Goal: Task Accomplishment & Management: Use online tool/utility

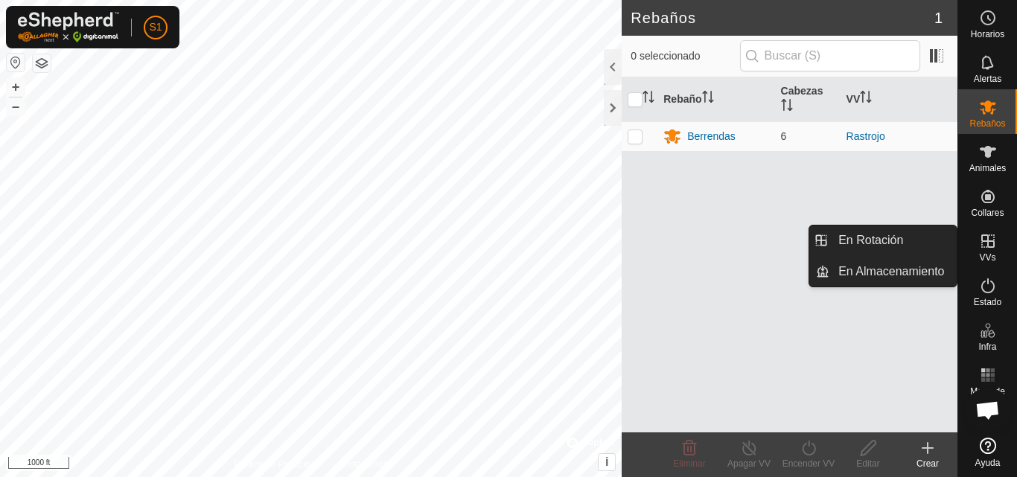
click at [995, 244] on icon at bounding box center [988, 241] width 18 height 18
click at [890, 238] on link "En Rotación" at bounding box center [893, 241] width 127 height 30
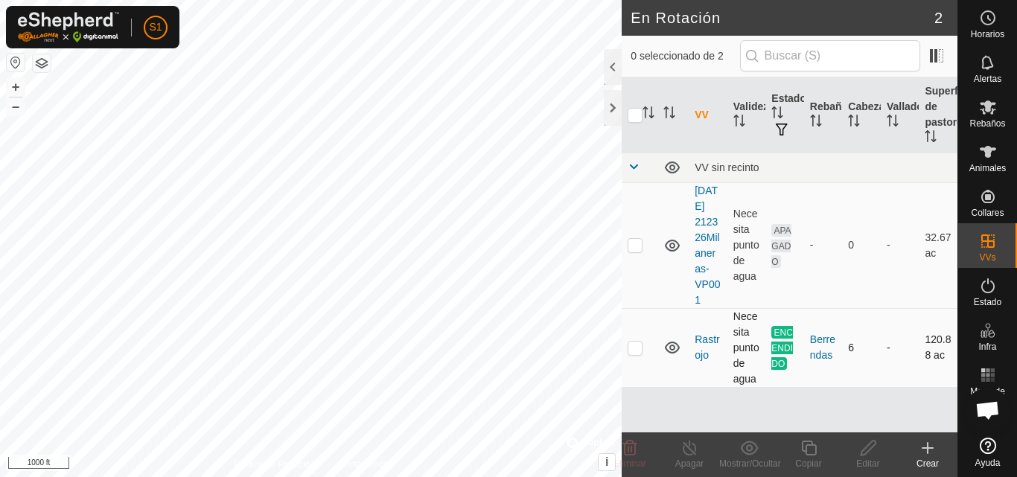
click at [634, 354] on p-checkbox at bounding box center [635, 348] width 15 height 12
checkbox input "true"
click at [812, 451] on icon at bounding box center [809, 448] width 19 height 18
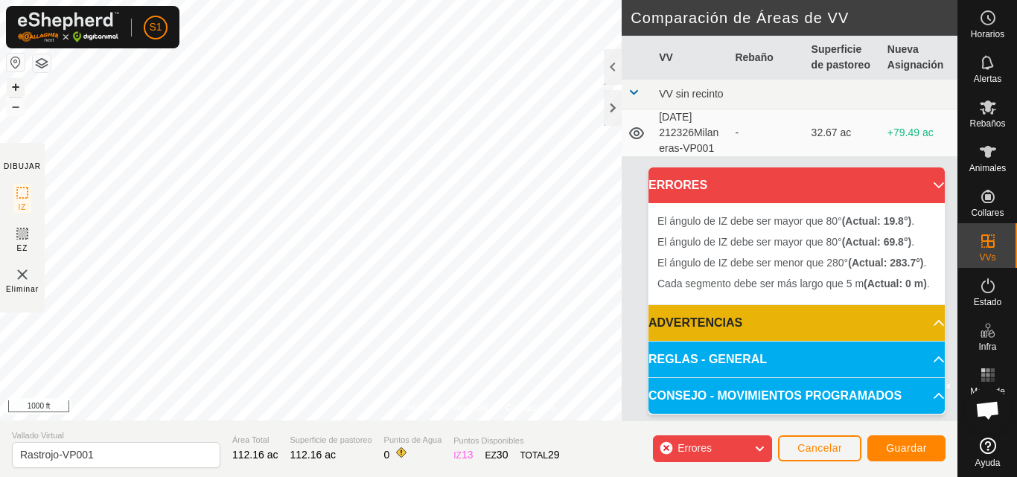
click at [15, 86] on button "+" at bounding box center [16, 87] width 18 height 18
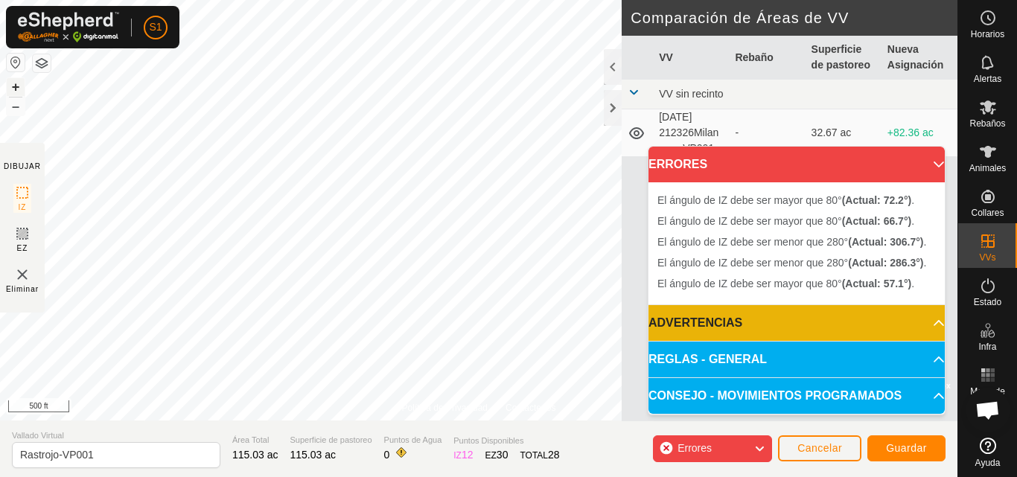
click at [13, 88] on button "+" at bounding box center [16, 87] width 18 height 18
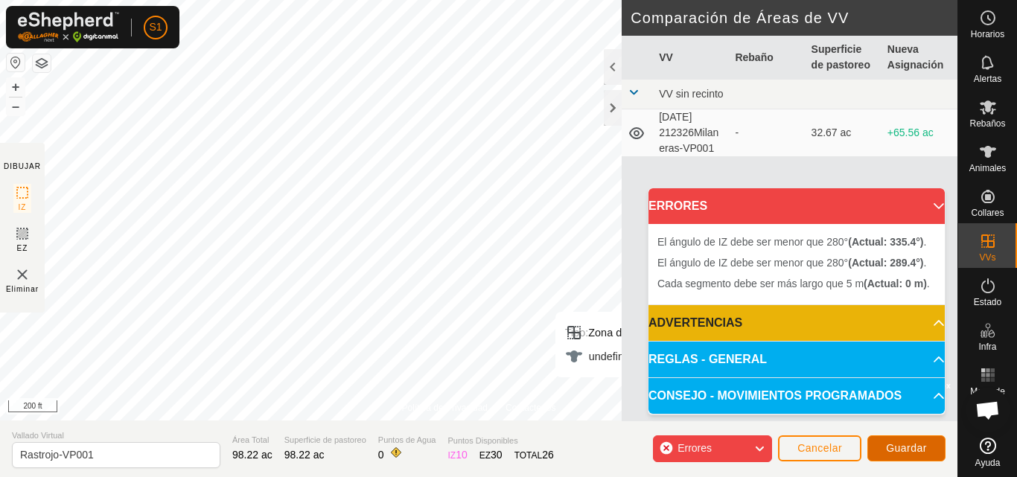
click at [916, 448] on span "Guardar" at bounding box center [906, 448] width 41 height 12
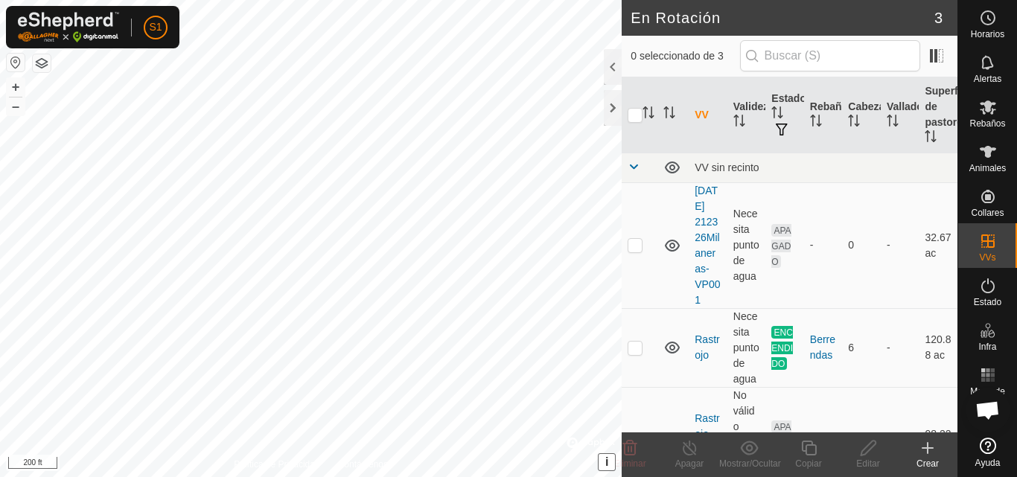
checkbox input "true"
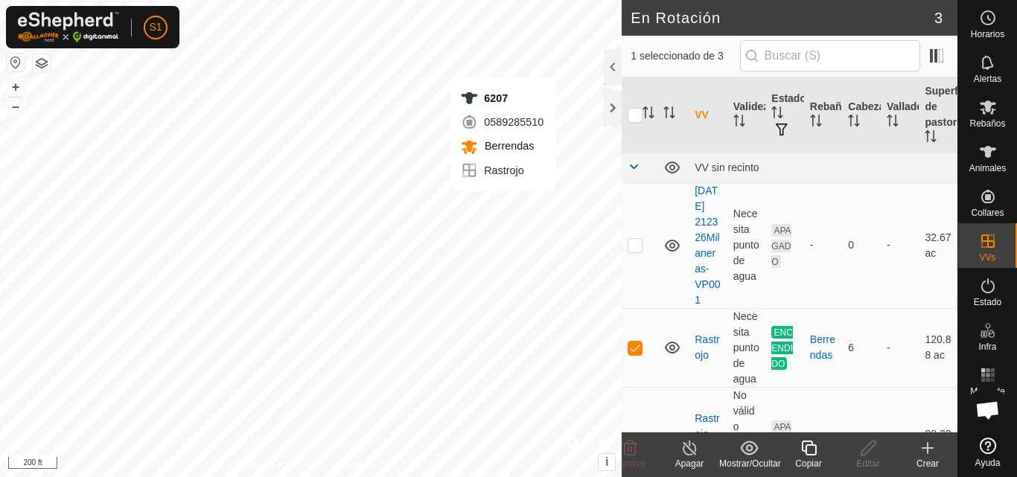
click at [690, 451] on icon at bounding box center [690, 448] width 19 height 18
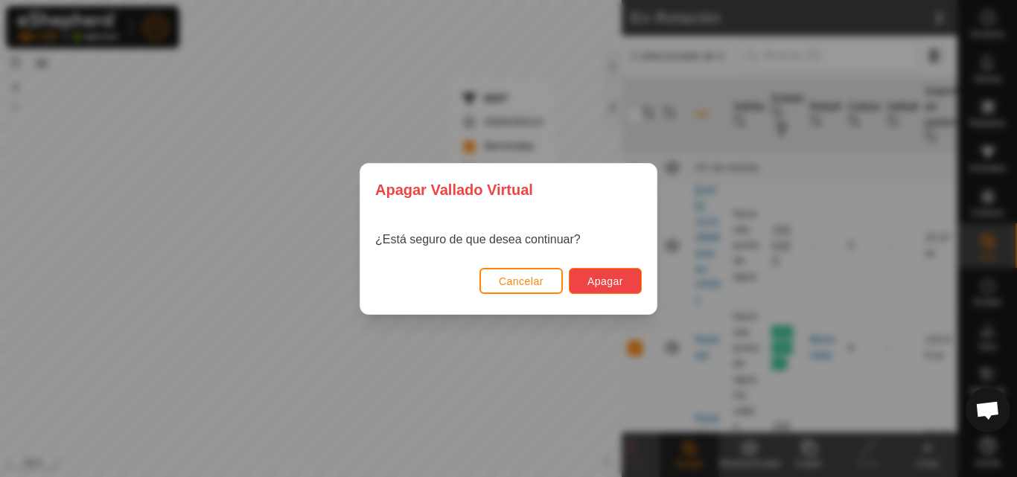
click at [605, 279] on span "Apagar" at bounding box center [606, 282] width 36 height 12
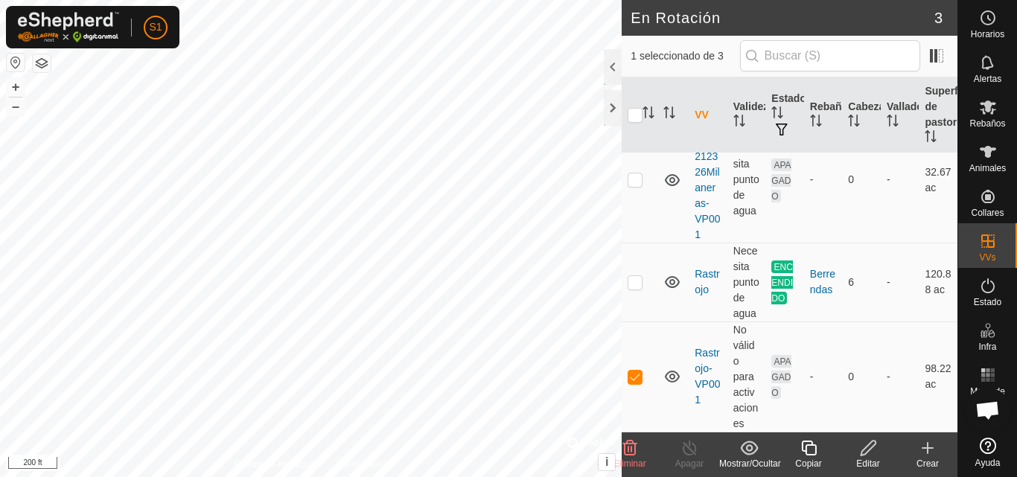
scroll to position [81, 0]
click at [634, 291] on td at bounding box center [640, 282] width 36 height 79
click at [632, 284] on p-checkbox at bounding box center [635, 282] width 15 height 12
click at [632, 276] on p-tablecheckbox at bounding box center [635, 282] width 15 height 12
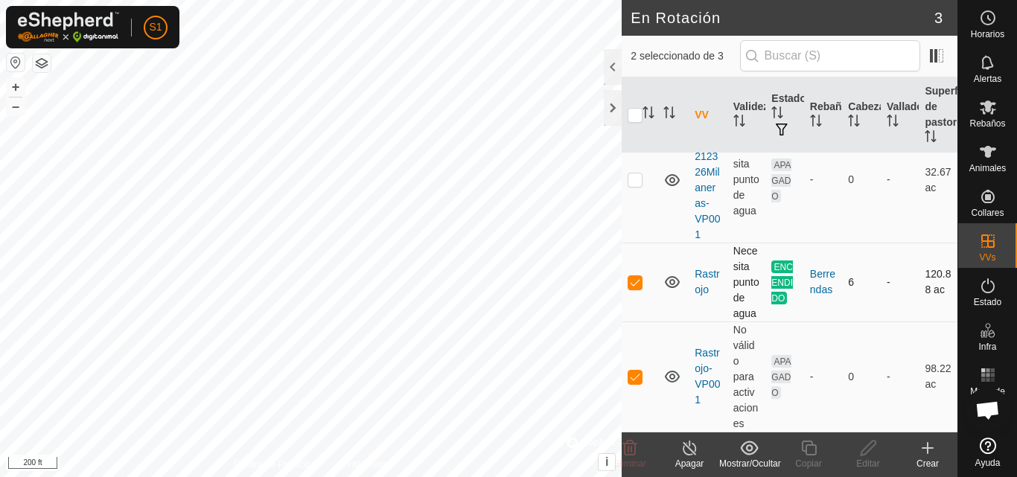
checkbox input "false"
click at [637, 177] on p-checkbox at bounding box center [635, 180] width 15 height 12
click at [637, 178] on td at bounding box center [640, 180] width 36 height 126
checkbox input "false"
click at [614, 68] on div at bounding box center [613, 67] width 18 height 36
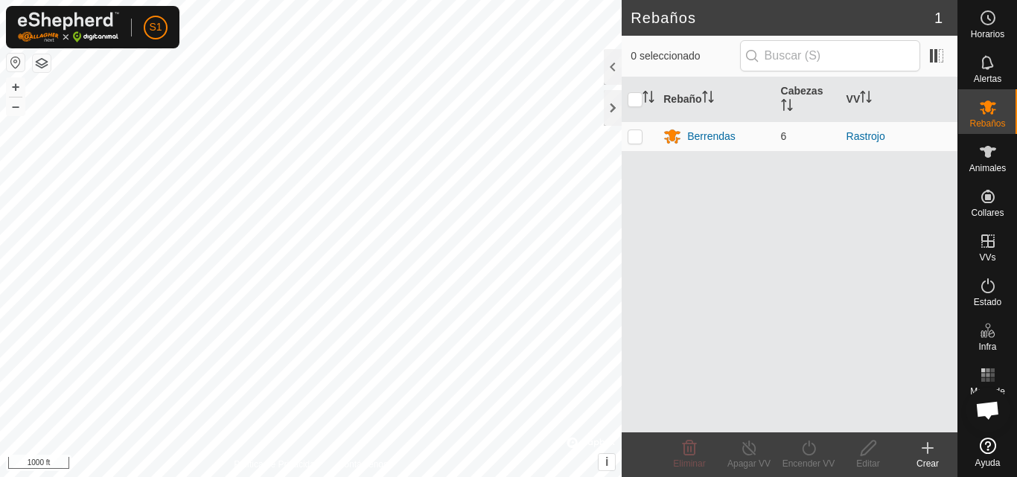
click at [144, 477] on html "S1 Horarios Alertas Rebaños Animales Collares VVs Estado Infra Mapa de Calor Ay…" at bounding box center [508, 238] width 1017 height 477
click at [607, 72] on div at bounding box center [613, 67] width 18 height 36
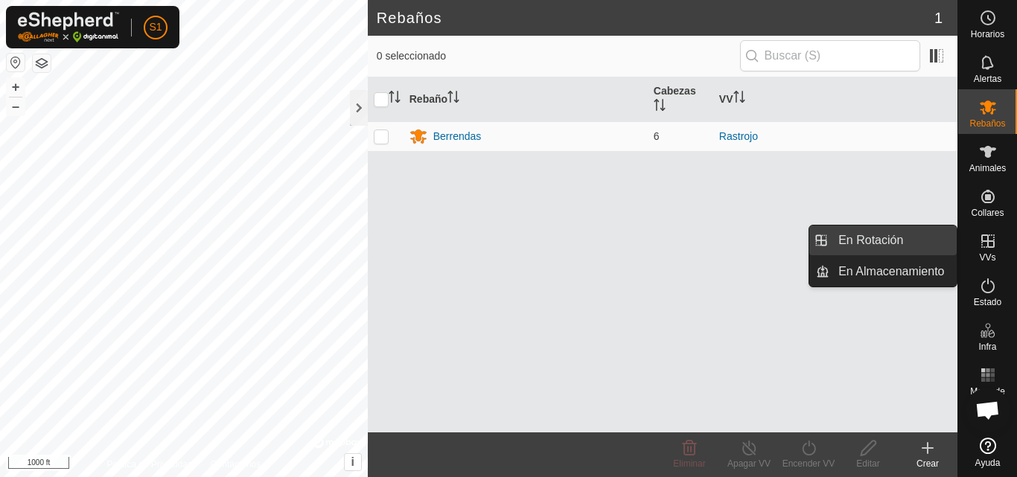
click at [879, 241] on link "En Rotación" at bounding box center [893, 241] width 127 height 30
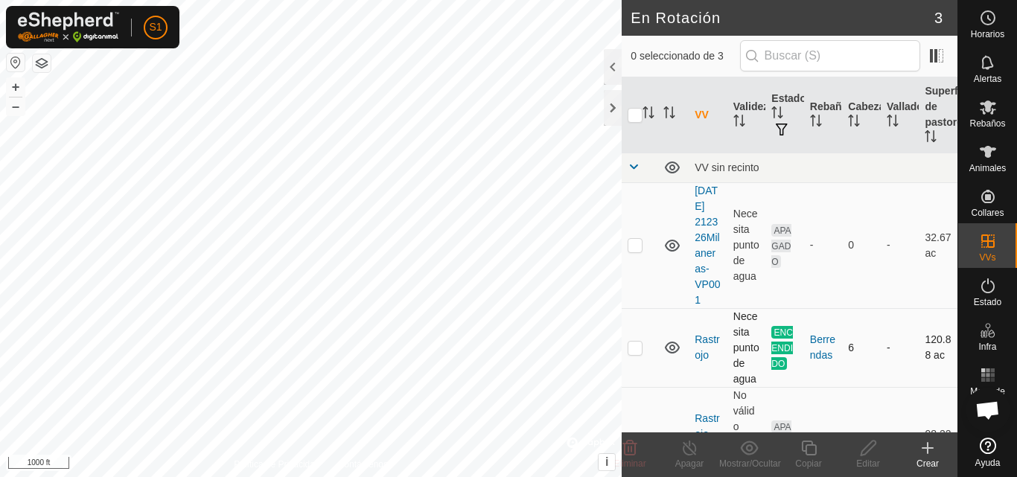
click at [631, 354] on p-checkbox at bounding box center [635, 348] width 15 height 12
checkbox input "true"
click at [694, 454] on line at bounding box center [690, 449] width 12 height 12
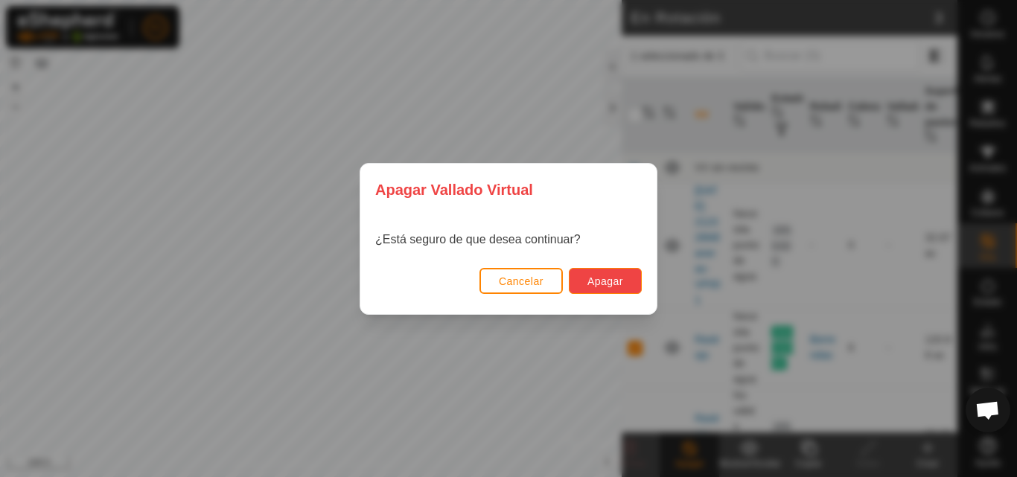
click at [620, 282] on span "Apagar" at bounding box center [606, 282] width 36 height 12
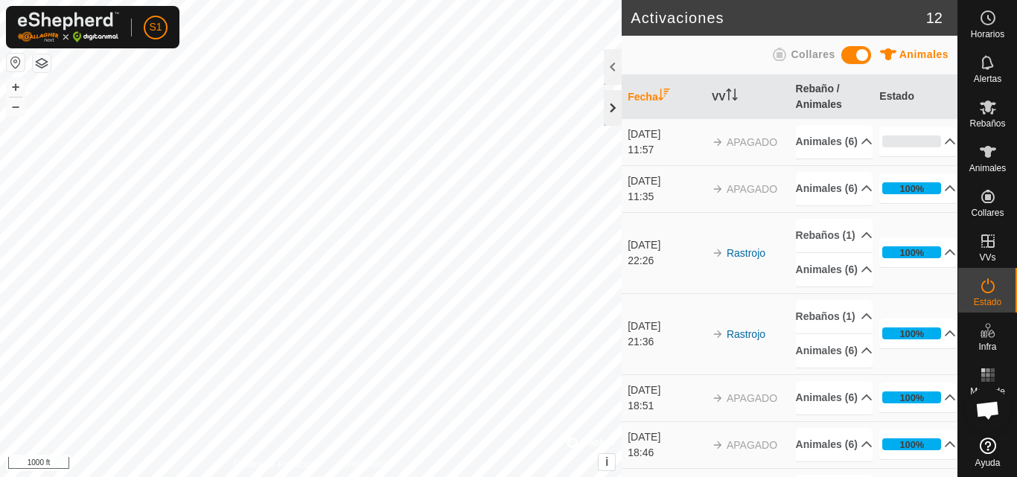
click at [612, 110] on div at bounding box center [613, 108] width 18 height 36
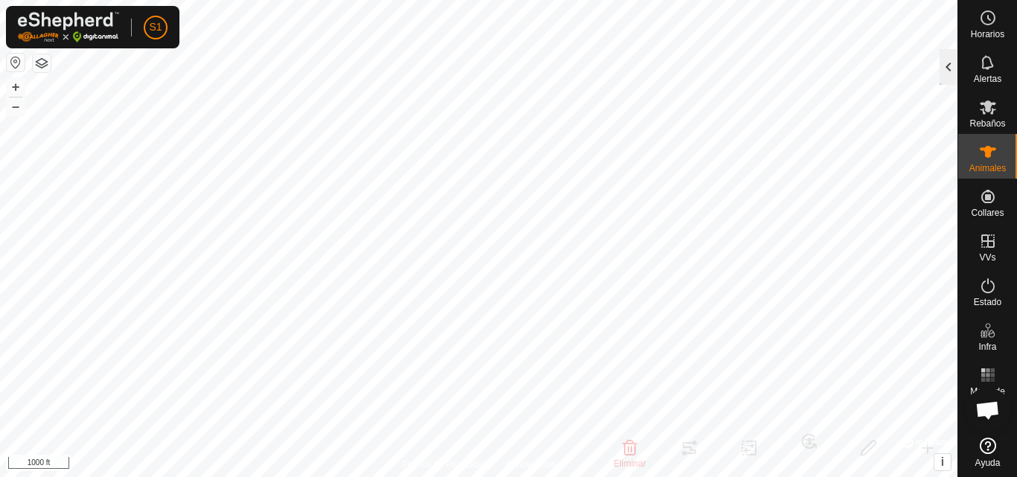
click at [946, 74] on div at bounding box center [949, 67] width 18 height 36
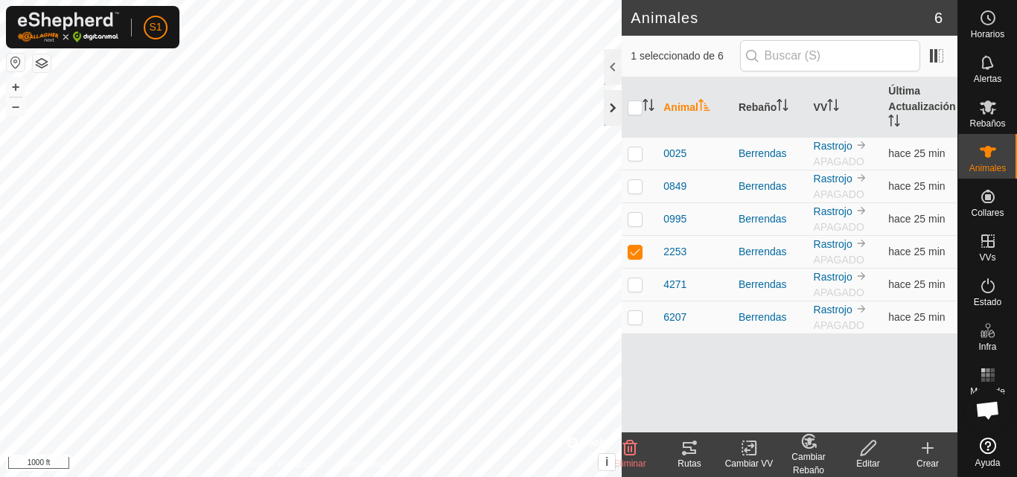
click at [612, 112] on div at bounding box center [613, 108] width 18 height 36
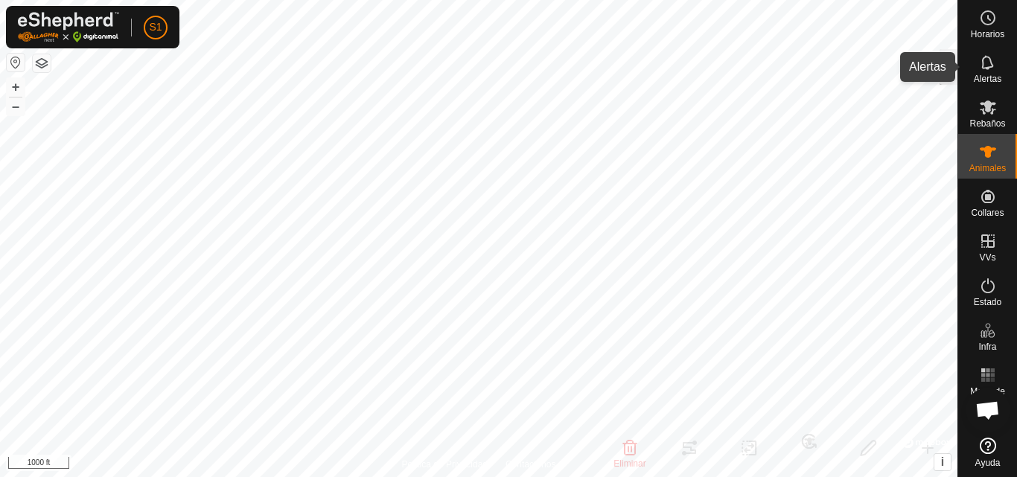
click at [990, 60] on icon at bounding box center [987, 62] width 12 height 14
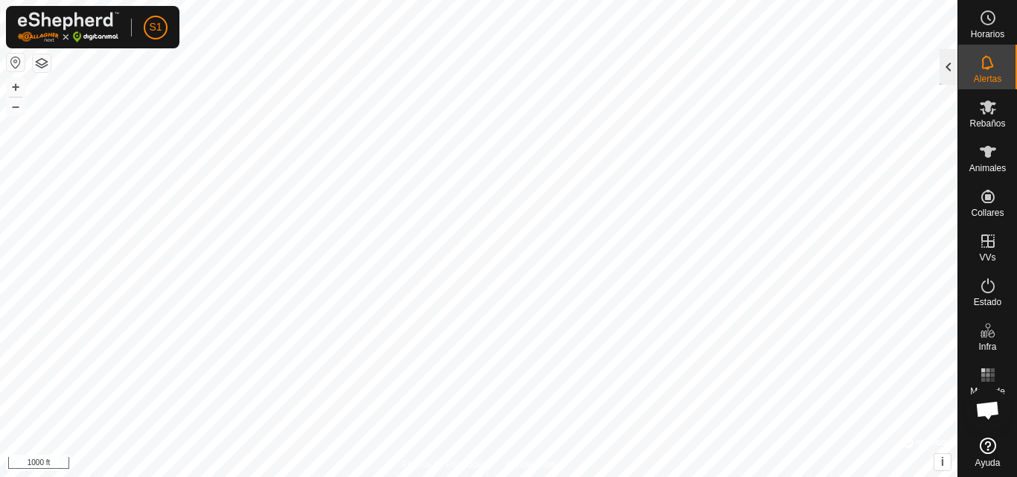
click at [951, 72] on div at bounding box center [949, 67] width 18 height 36
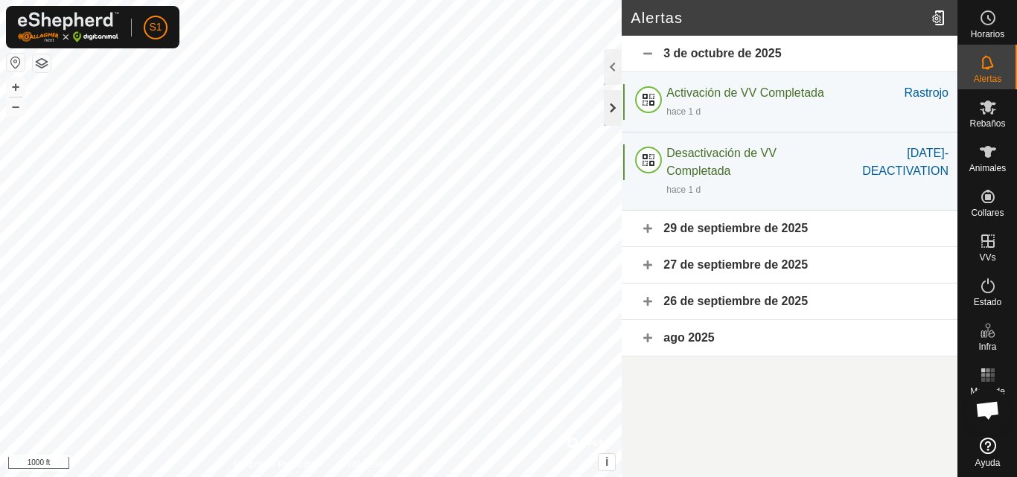
click at [609, 107] on div at bounding box center [613, 108] width 18 height 36
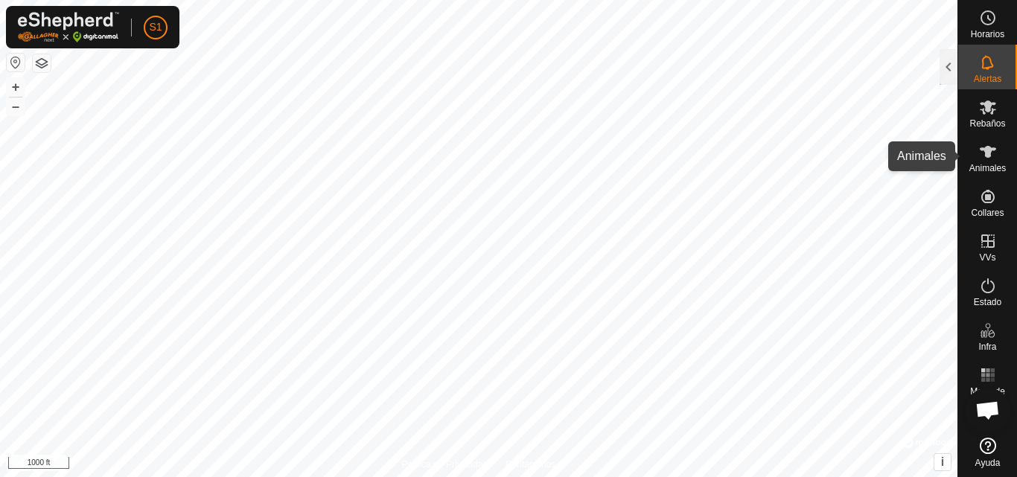
click at [993, 154] on icon at bounding box center [988, 152] width 18 height 18
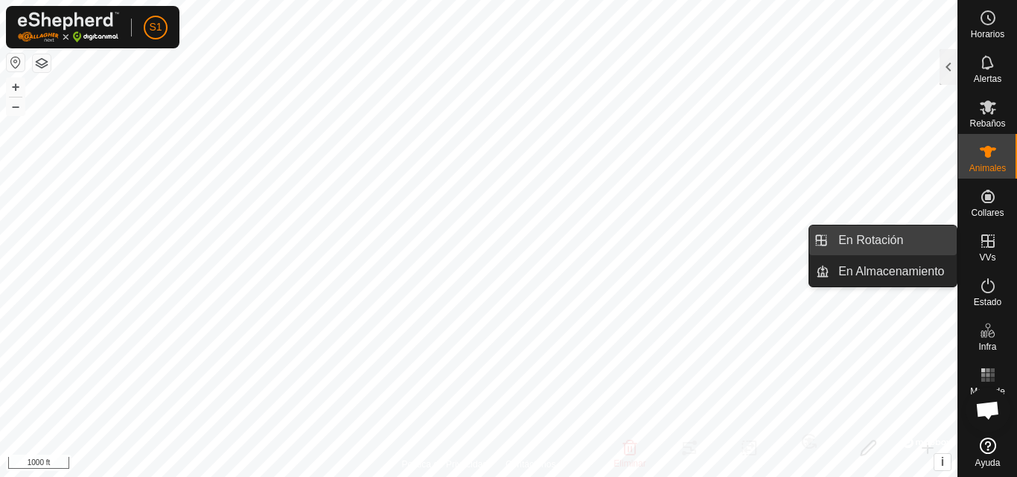
click at [895, 234] on link "En Rotación" at bounding box center [893, 241] width 127 height 30
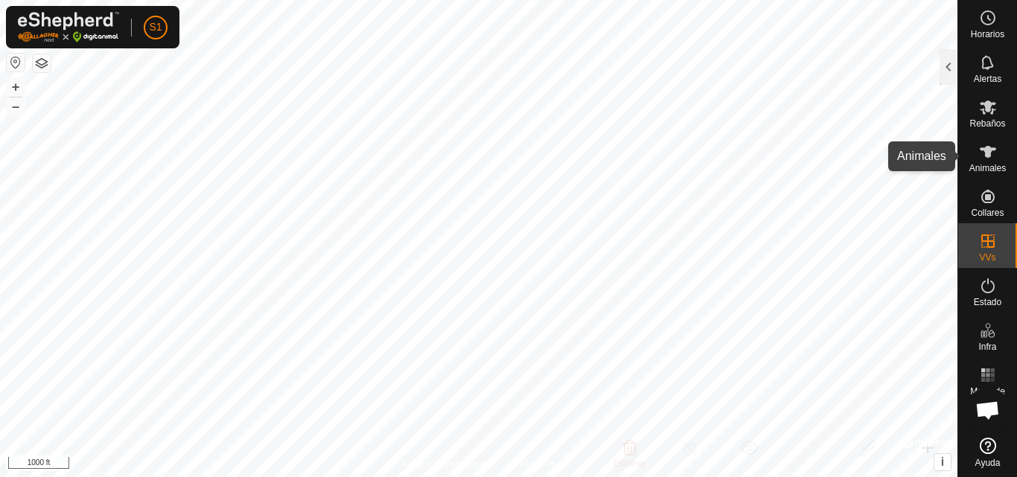
click at [990, 159] on icon at bounding box center [988, 152] width 18 height 18
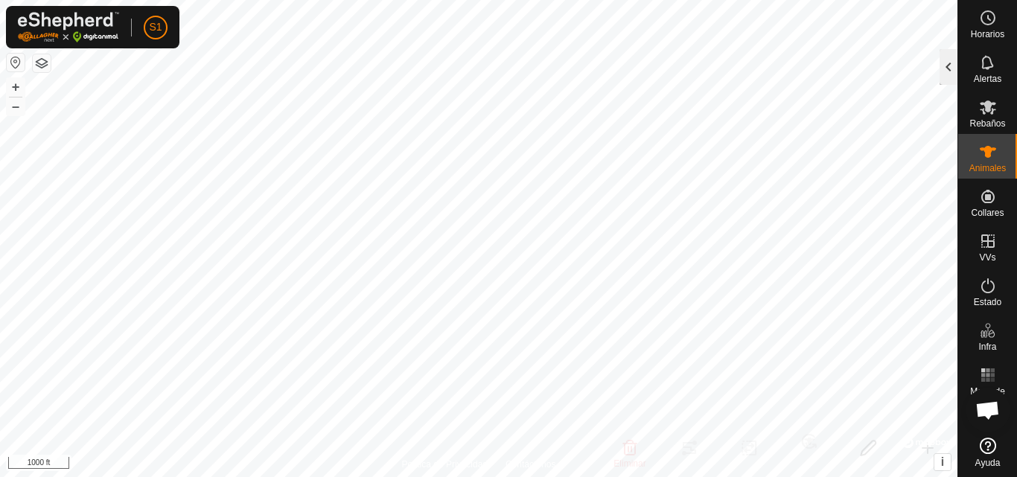
click at [945, 70] on div at bounding box center [949, 67] width 18 height 36
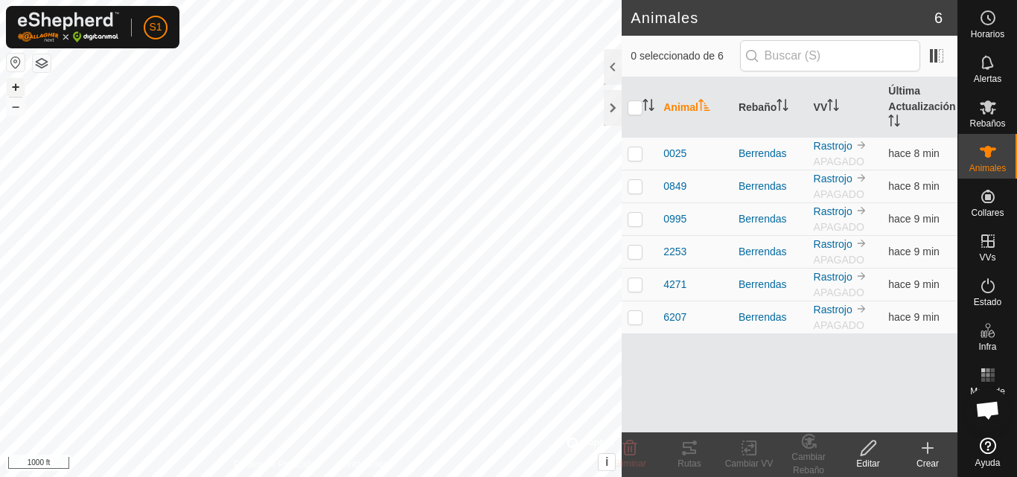
click at [15, 89] on button "+" at bounding box center [16, 87] width 18 height 18
click at [10, 87] on button "+" at bounding box center [16, 87] width 18 height 18
click at [18, 89] on button "+" at bounding box center [16, 87] width 18 height 18
click at [636, 158] on p-checkbox at bounding box center [635, 153] width 15 height 12
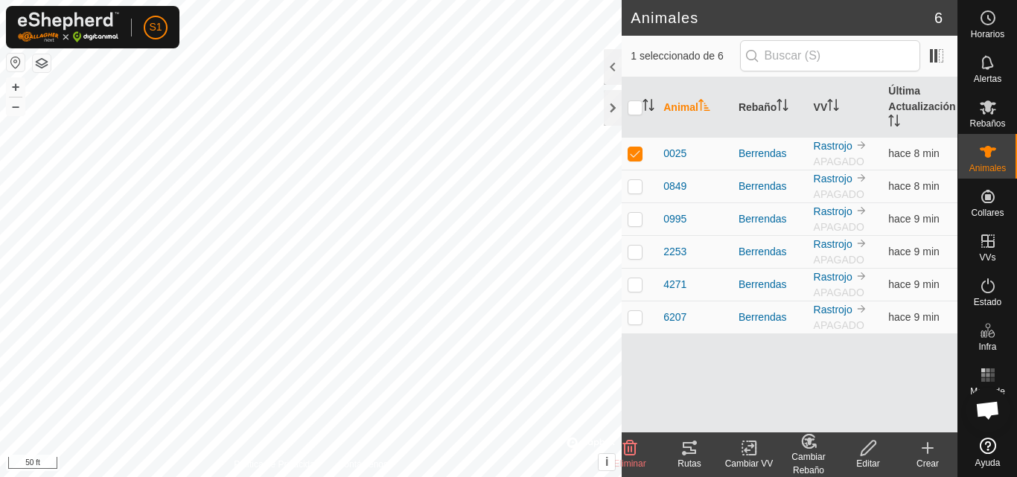
click at [692, 454] on icon at bounding box center [689, 448] width 13 height 12
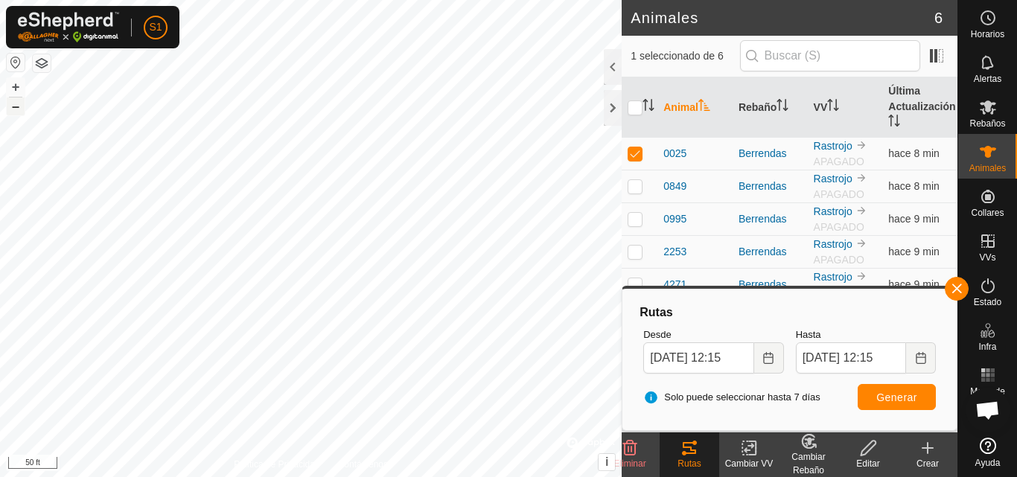
click at [14, 113] on button "–" at bounding box center [16, 107] width 18 height 18
click at [21, 86] on button "+" at bounding box center [16, 87] width 18 height 18
click at [638, 158] on p-checkbox at bounding box center [635, 153] width 15 height 12
checkbox input "false"
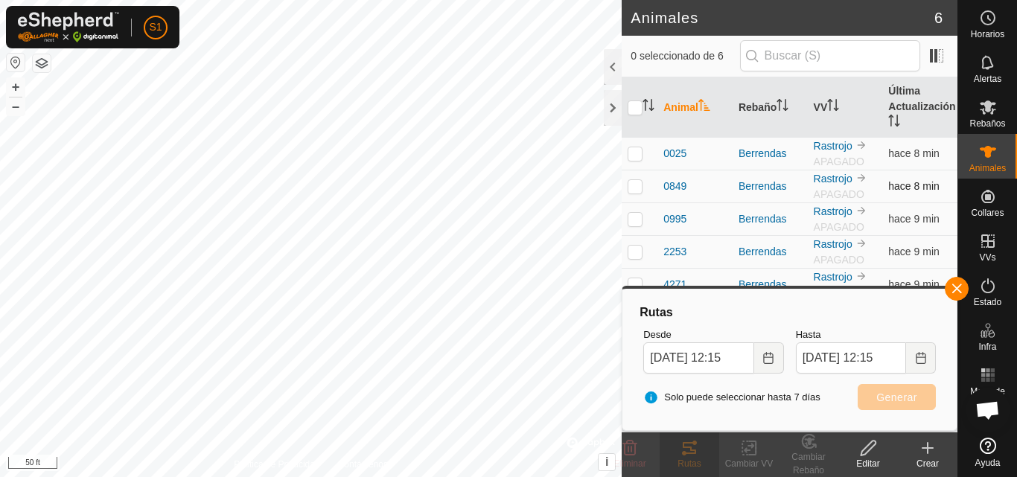
click at [637, 189] on p-checkbox at bounding box center [635, 186] width 15 height 12
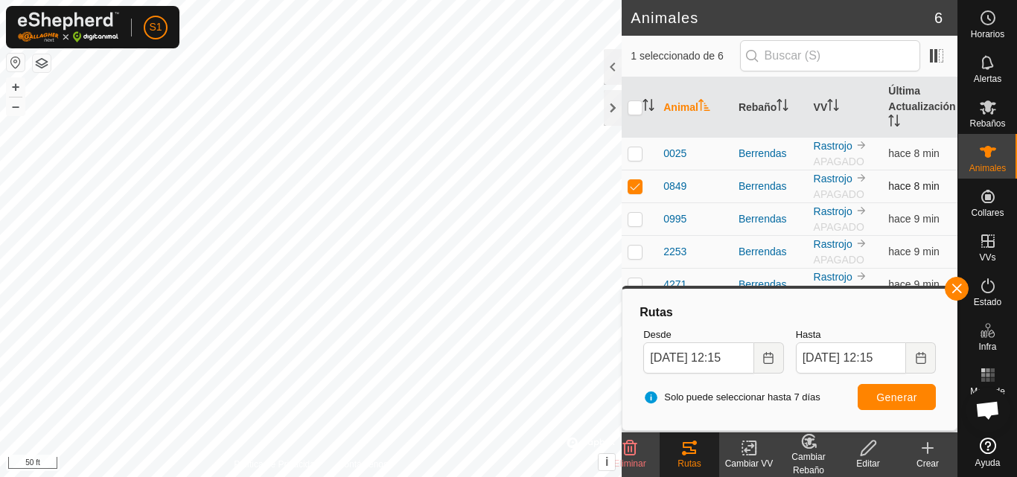
click at [637, 189] on p-checkbox at bounding box center [635, 186] width 15 height 12
checkbox input "false"
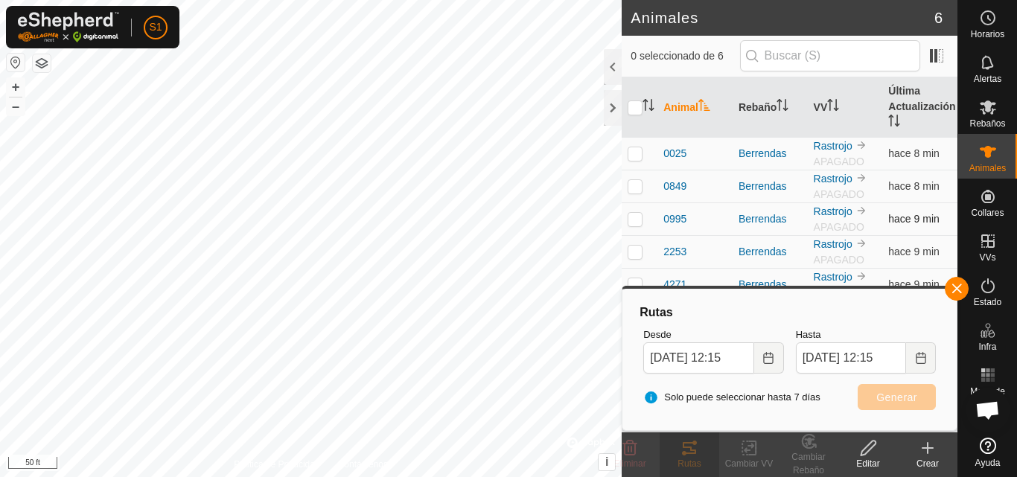
click at [637, 223] on p-checkbox at bounding box center [635, 219] width 15 height 12
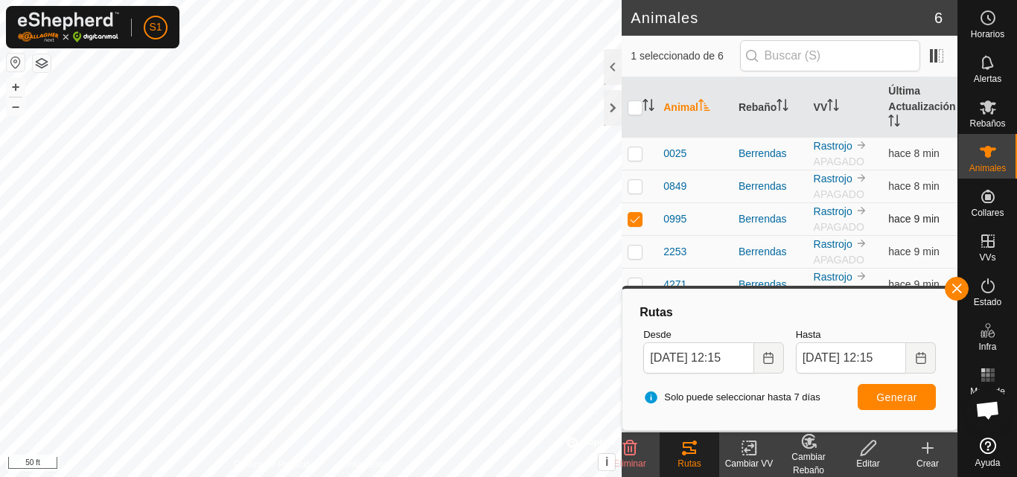
click at [637, 223] on p-checkbox at bounding box center [635, 219] width 15 height 12
checkbox input "false"
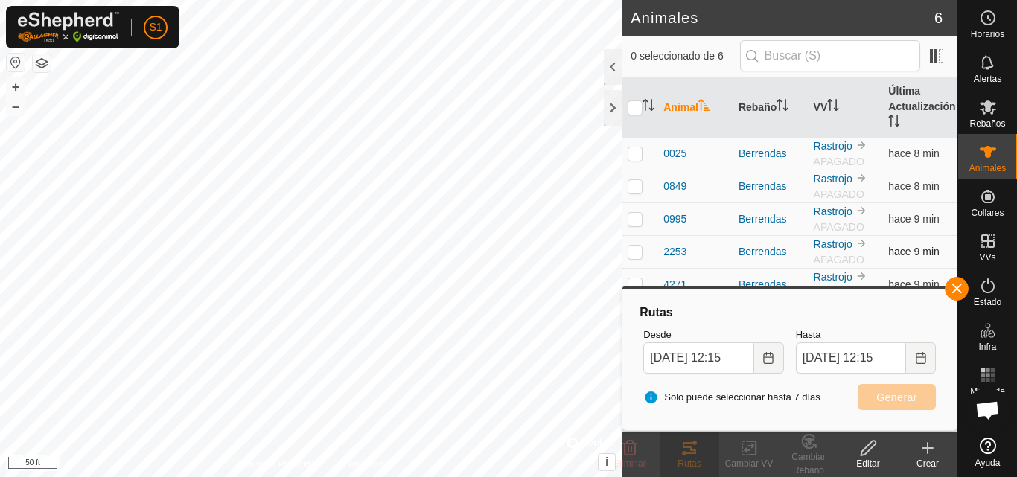
click at [635, 253] on p-checkbox at bounding box center [635, 252] width 15 height 12
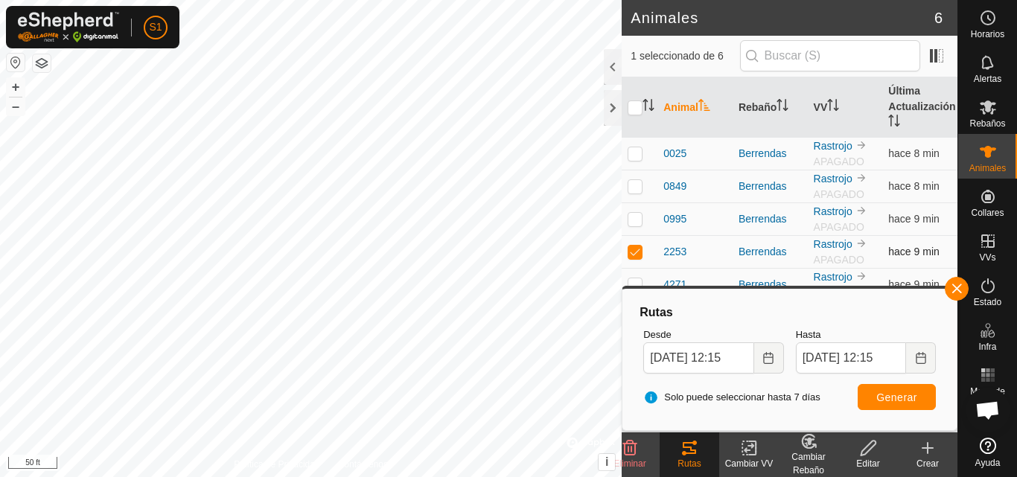
click at [635, 253] on p-checkbox at bounding box center [635, 252] width 15 height 12
checkbox input "false"
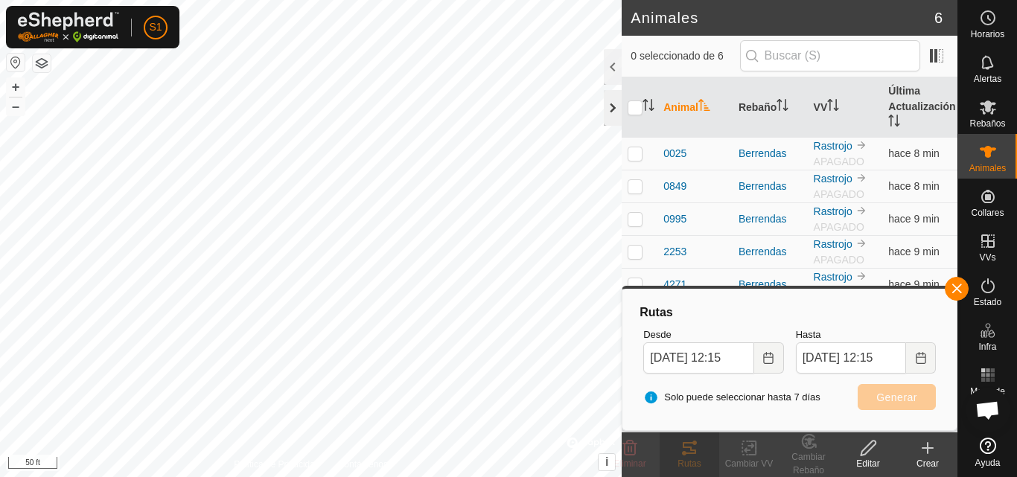
click at [611, 110] on div at bounding box center [613, 108] width 18 height 36
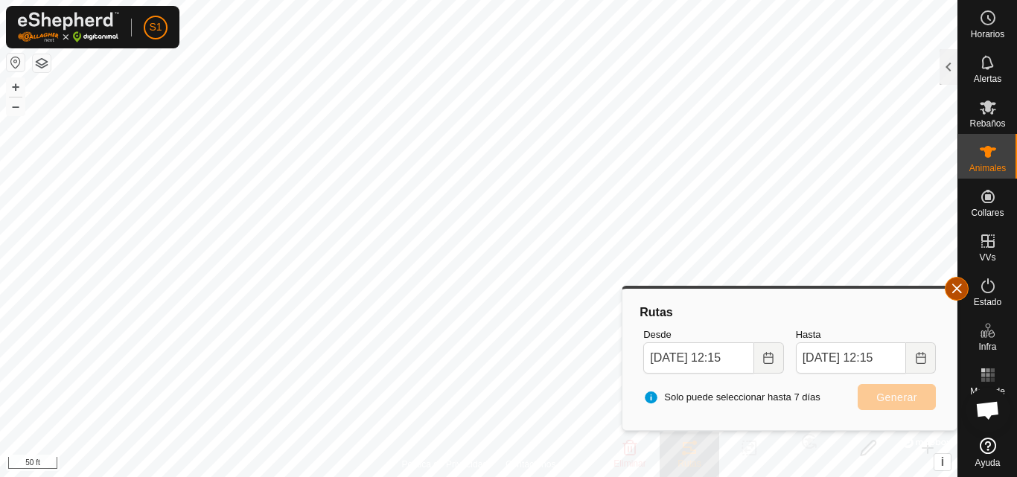
click at [955, 290] on button "button" at bounding box center [957, 289] width 24 height 24
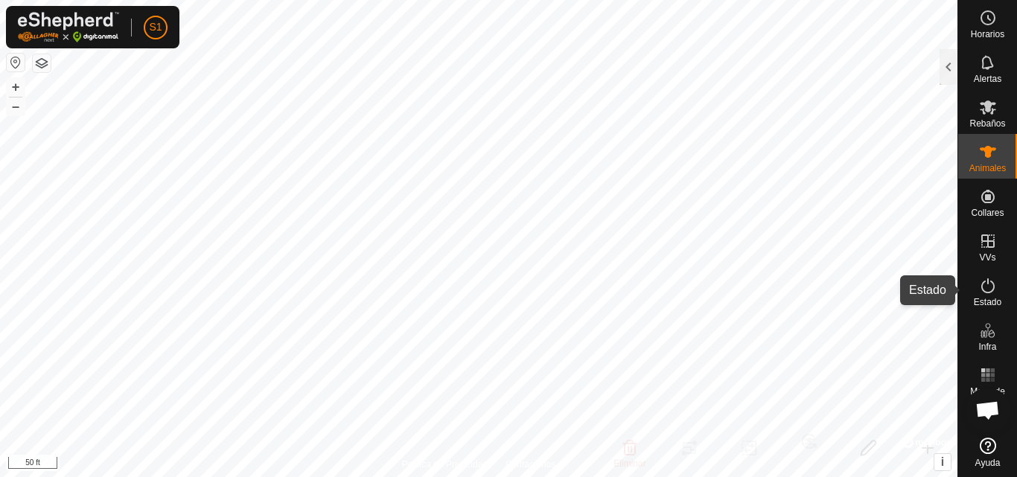
click at [993, 287] on icon at bounding box center [988, 286] width 18 height 18
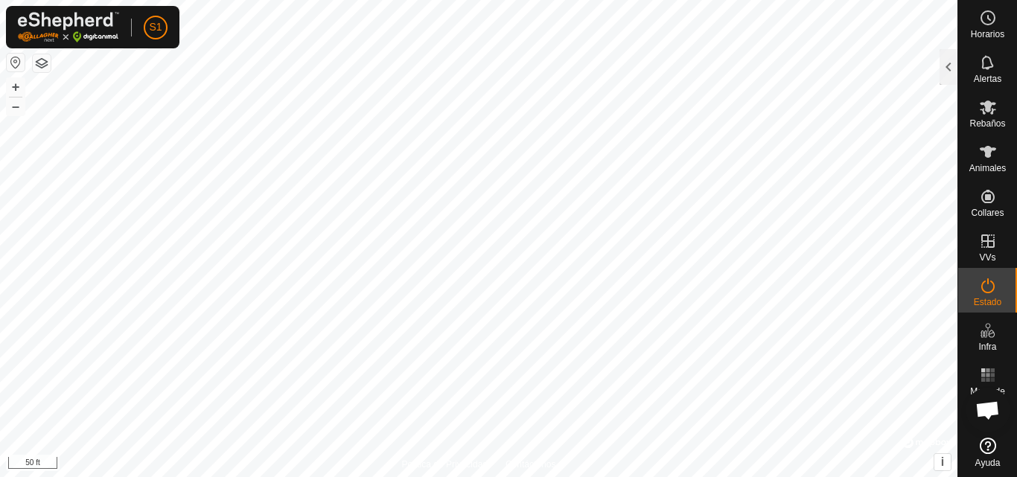
click at [992, 296] on es-activation-svg-icon at bounding box center [988, 286] width 27 height 24
click at [15, 107] on button "–" at bounding box center [16, 107] width 18 height 18
click at [993, 296] on es-activation-svg-icon at bounding box center [988, 286] width 27 height 24
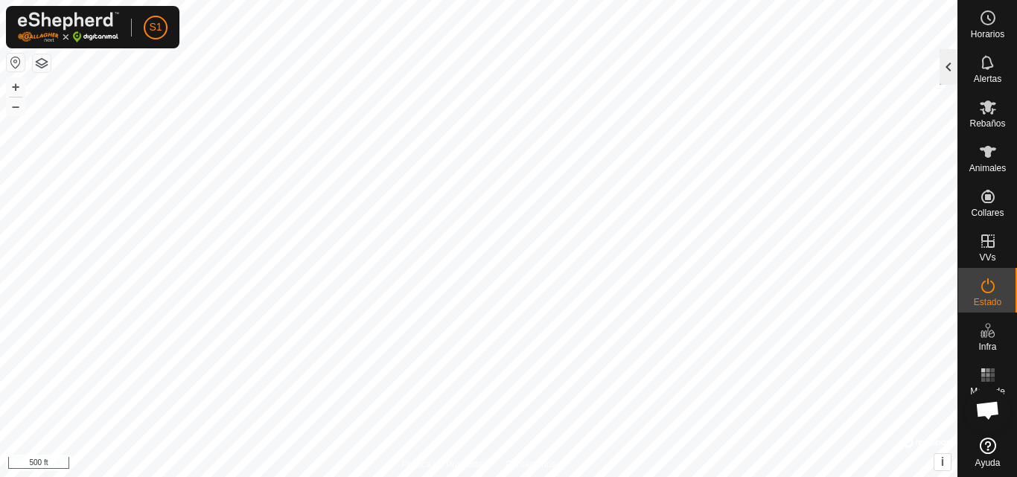
click at [944, 74] on div at bounding box center [949, 67] width 18 height 36
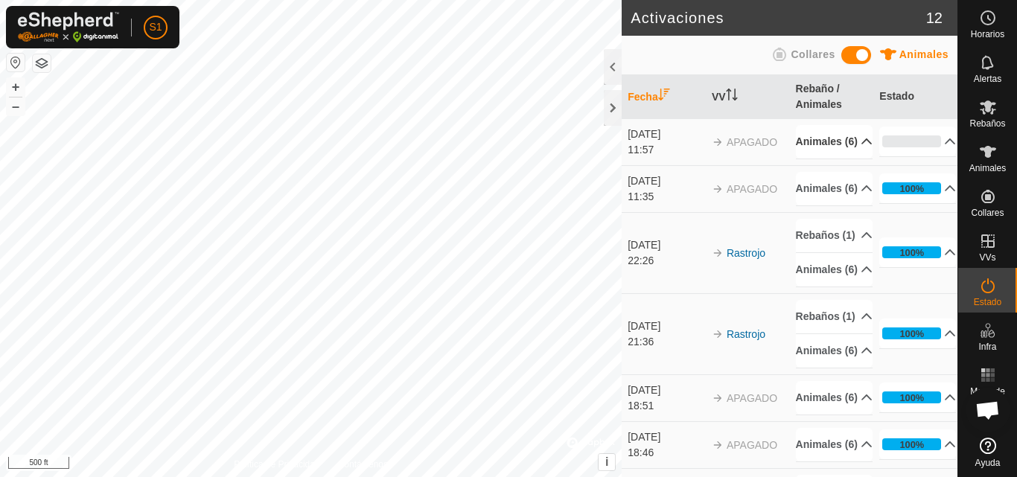
click at [848, 150] on p-accordion-header "Animales (6)" at bounding box center [834, 142] width 77 height 34
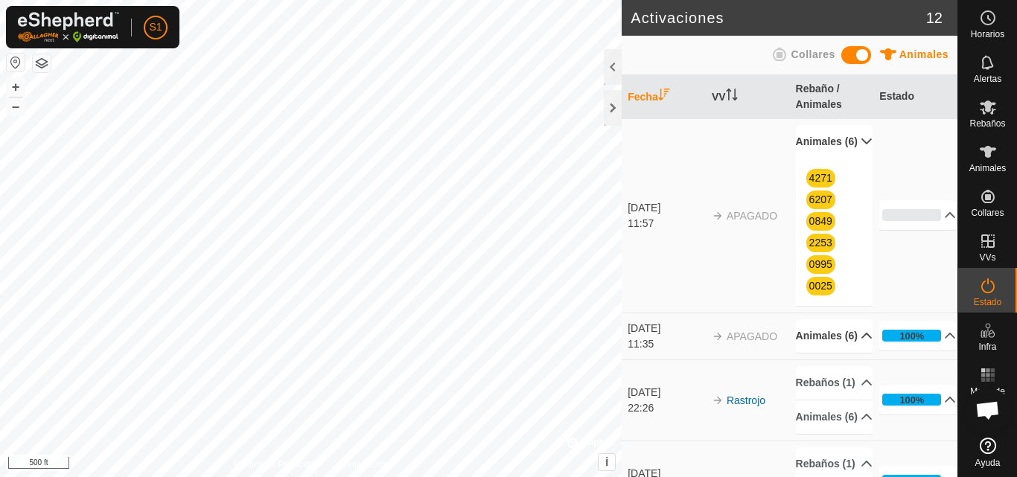
click at [847, 353] on p-accordion-header "Animales (6)" at bounding box center [834, 336] width 77 height 34
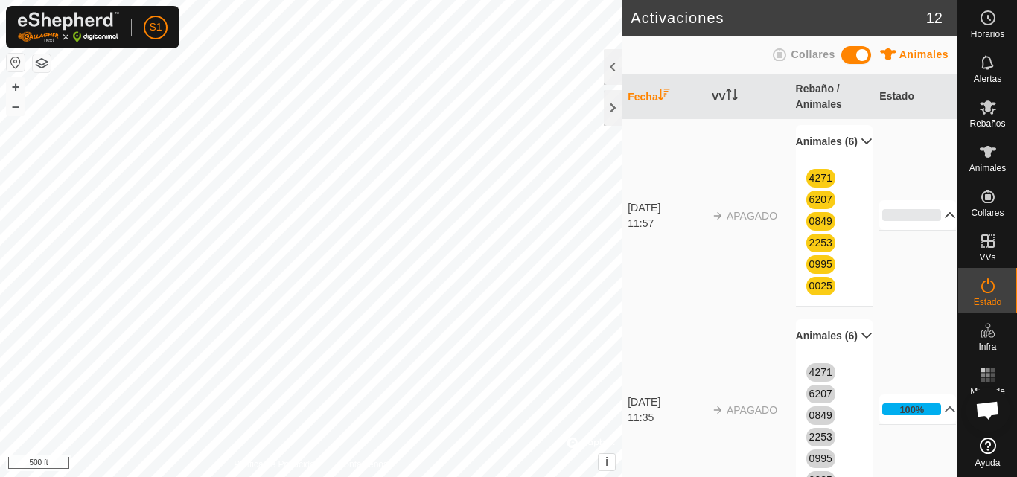
click at [927, 225] on p-accordion-header "0%" at bounding box center [917, 215] width 77 height 30
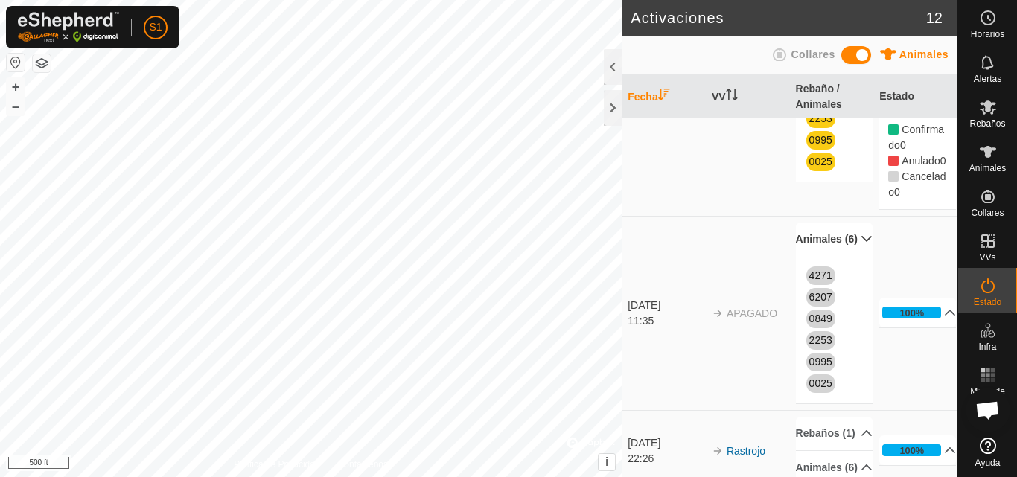
scroll to position [258, 0]
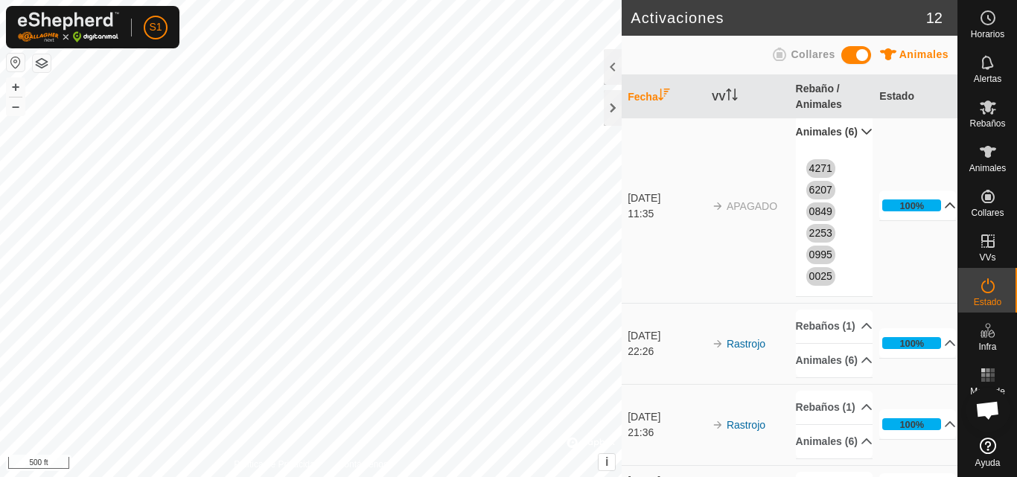
click at [933, 220] on p-accordion-header "100%" at bounding box center [917, 206] width 77 height 30
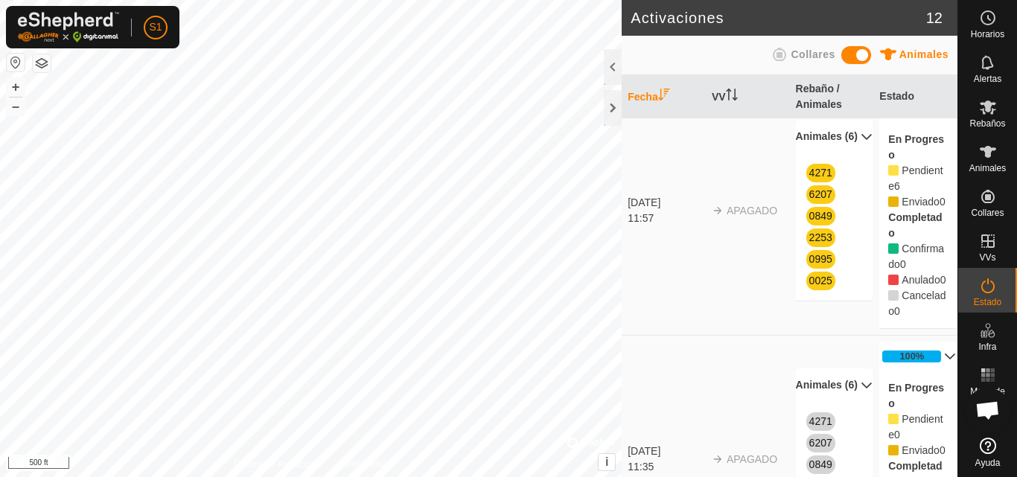
scroll to position [0, 0]
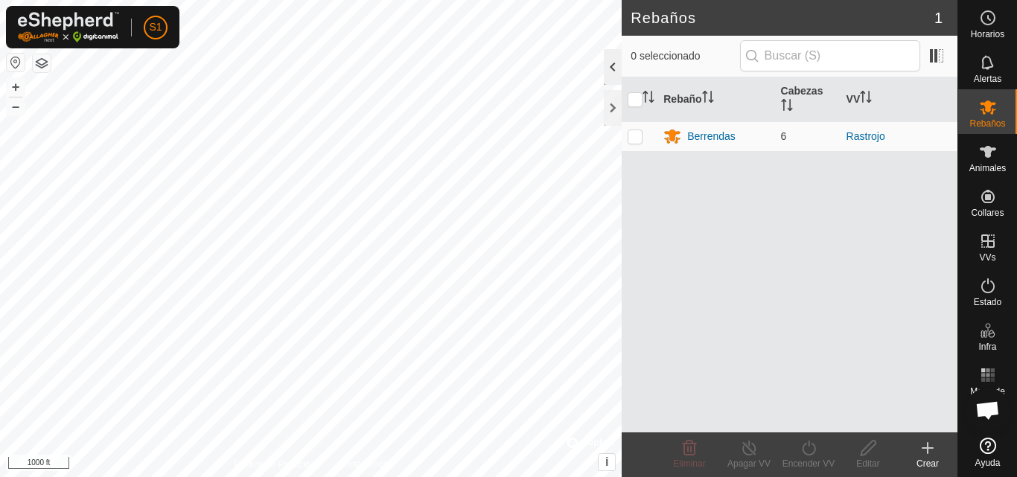
click at [612, 71] on div at bounding box center [613, 67] width 18 height 36
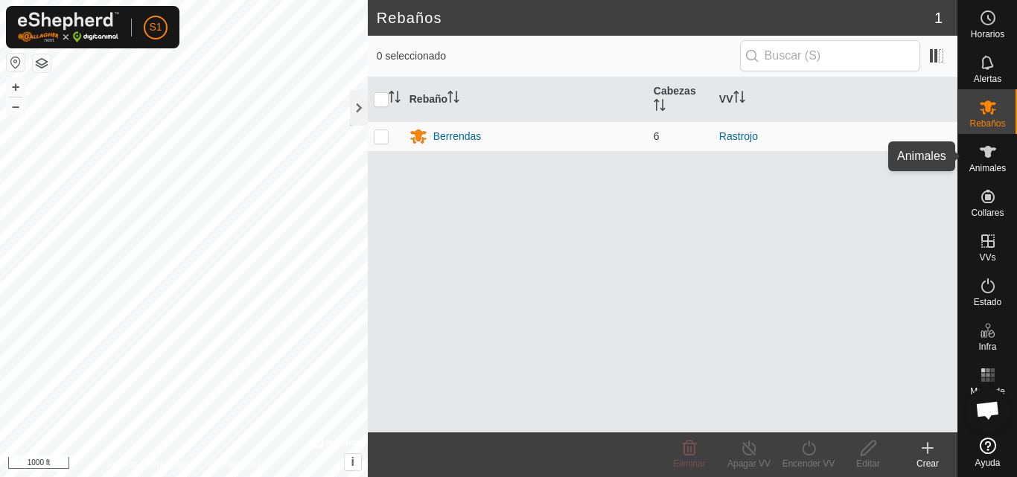
click at [983, 157] on icon at bounding box center [988, 152] width 18 height 18
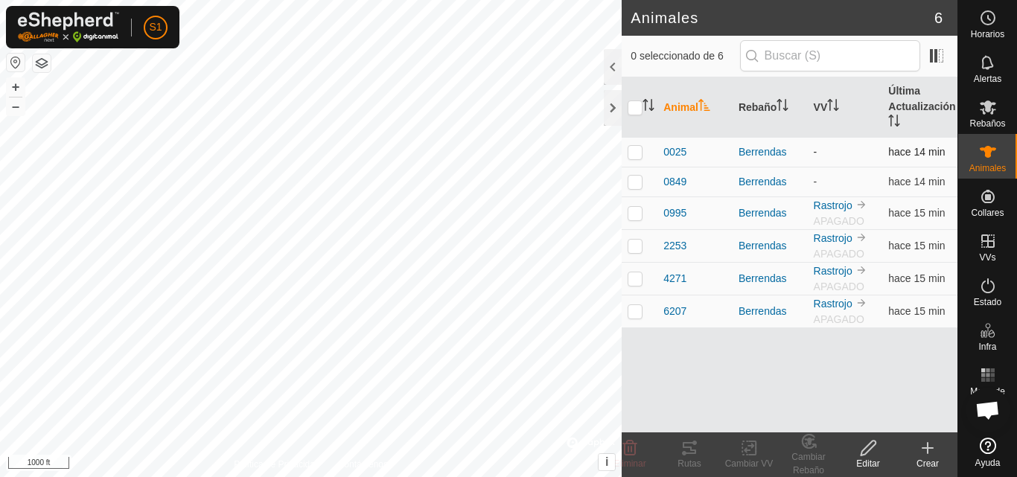
click at [635, 150] on p-checkbox at bounding box center [635, 152] width 15 height 12
checkbox input "true"
click at [634, 185] on p-checkbox at bounding box center [635, 182] width 15 height 12
click at [635, 182] on p-checkbox at bounding box center [635, 182] width 15 height 12
checkbox input "false"
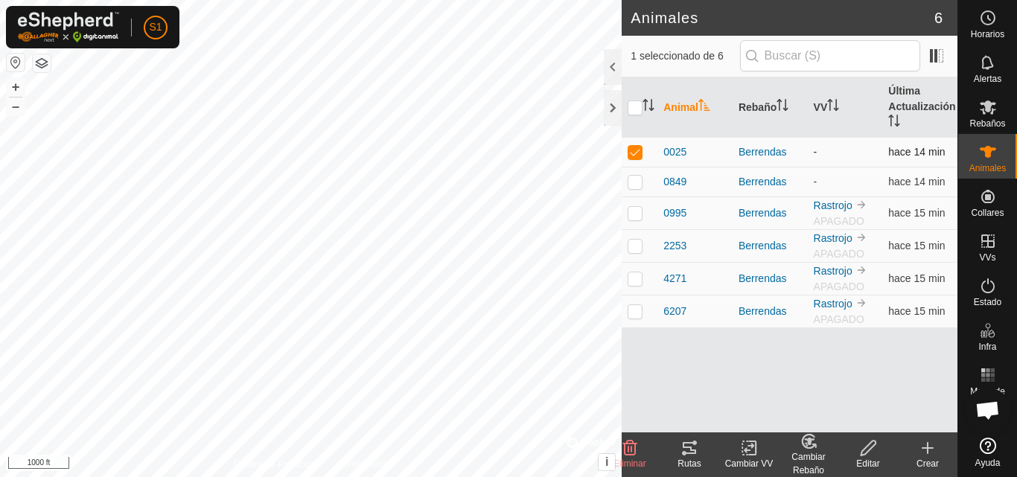
click at [635, 146] on p-tablecheckbox at bounding box center [635, 152] width 15 height 12
checkbox input "false"
click at [634, 179] on p-checkbox at bounding box center [635, 182] width 15 height 12
checkbox input "false"
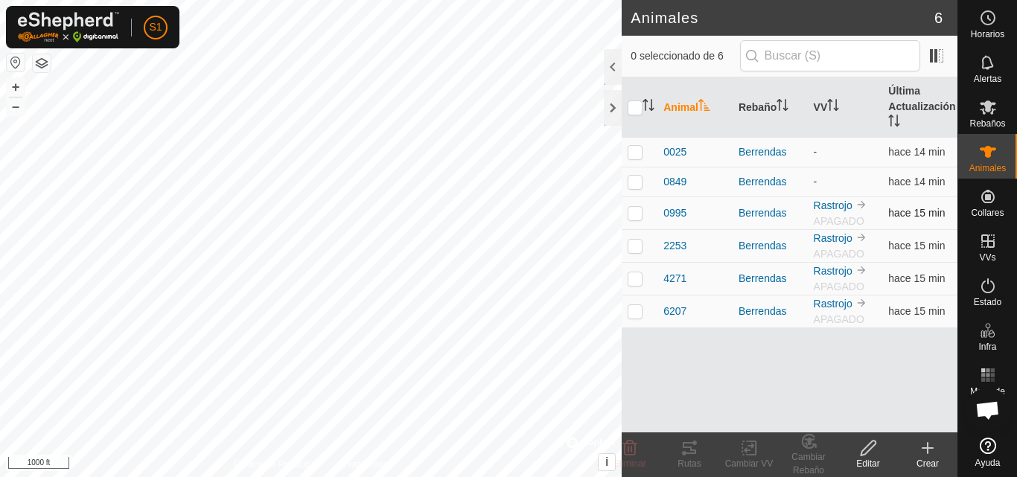
click at [634, 216] on p-checkbox at bounding box center [635, 213] width 15 height 12
checkbox input "true"
click at [636, 246] on p-checkbox at bounding box center [635, 246] width 15 height 12
checkbox input "true"
click at [634, 153] on p-checkbox at bounding box center [635, 152] width 15 height 12
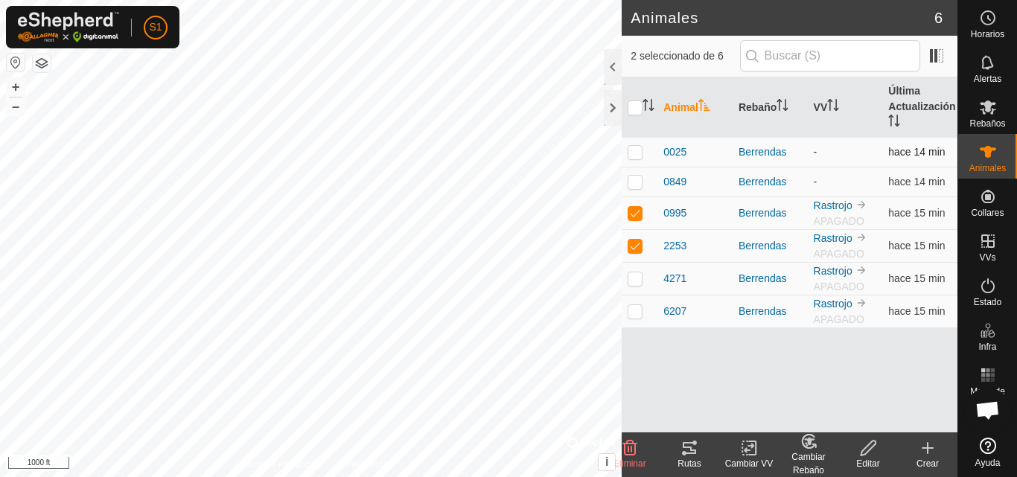
checkbox input "true"
click at [636, 182] on p-checkbox at bounding box center [635, 182] width 15 height 12
checkbox input "true"
click at [637, 278] on p-checkbox at bounding box center [635, 279] width 15 height 12
checkbox input "true"
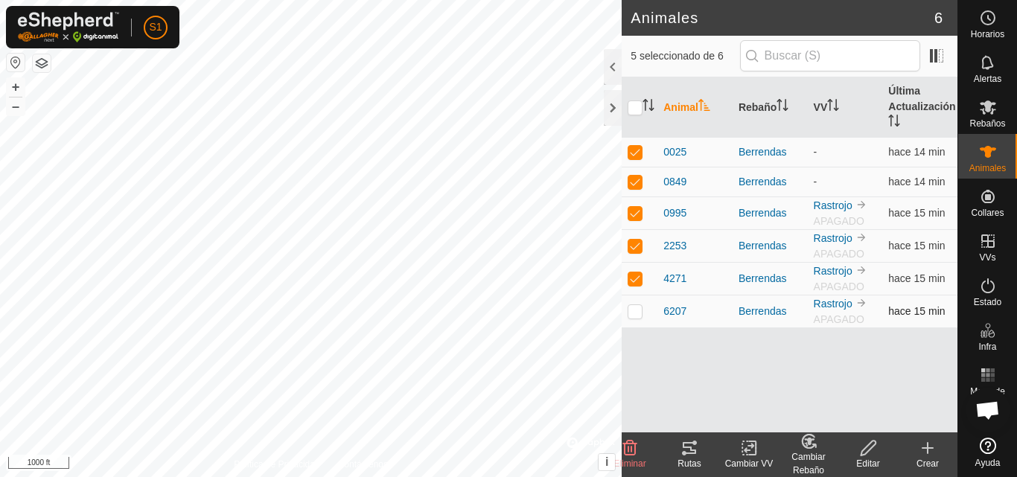
click at [635, 315] on p-checkbox at bounding box center [635, 311] width 15 height 12
checkbox input "true"
click at [751, 455] on icon at bounding box center [752, 448] width 7 height 13
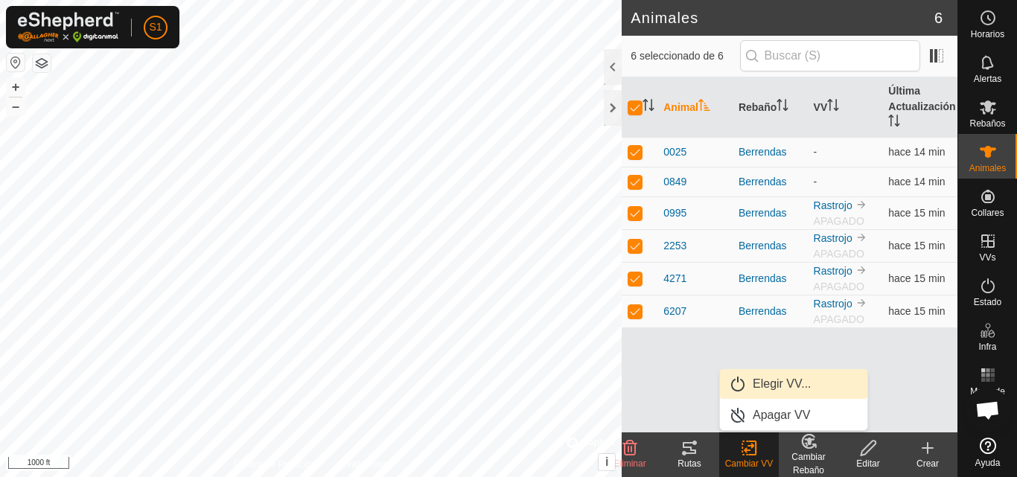
click at [769, 384] on link "Elegir VV..." at bounding box center [793, 384] width 147 height 30
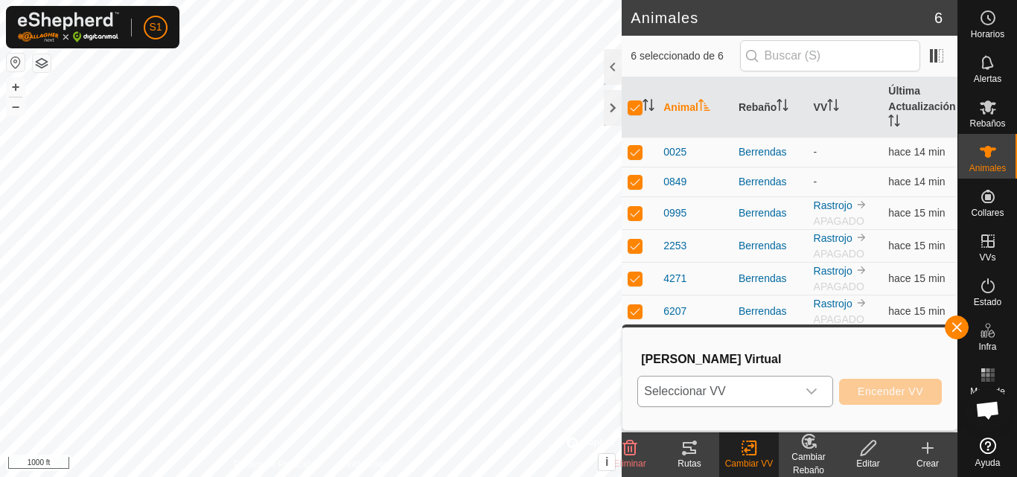
click at [814, 392] on icon "dropdown trigger" at bounding box center [811, 392] width 10 height 6
click at [611, 109] on div at bounding box center [613, 108] width 18 height 36
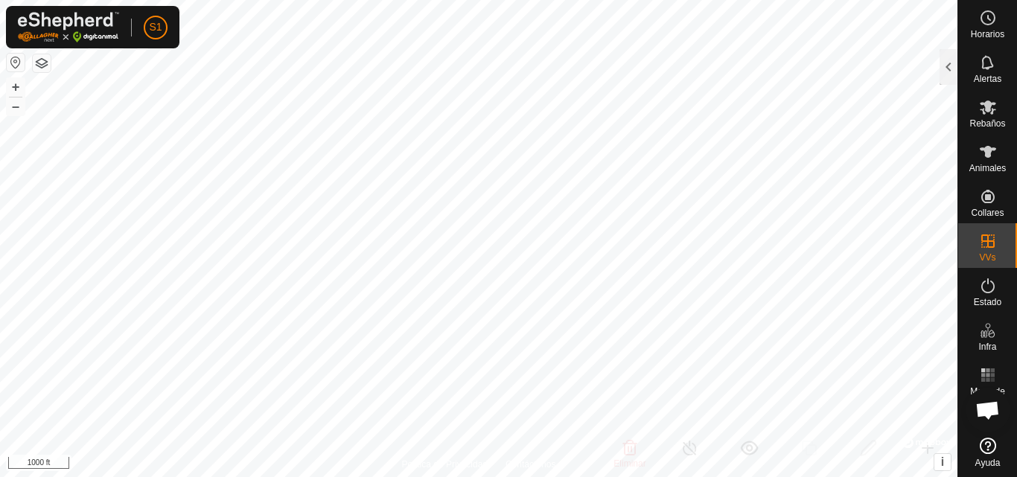
checkbox input "false"
checkbox input "true"
click at [949, 74] on div at bounding box center [949, 67] width 18 height 36
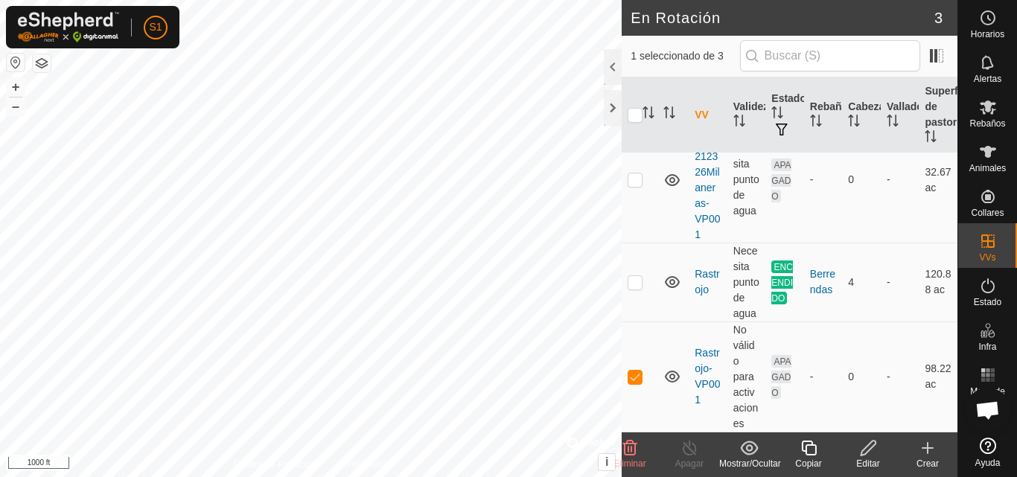
scroll to position [81, 0]
click at [706, 372] on link "Rastrojo-VP001" at bounding box center [707, 376] width 25 height 59
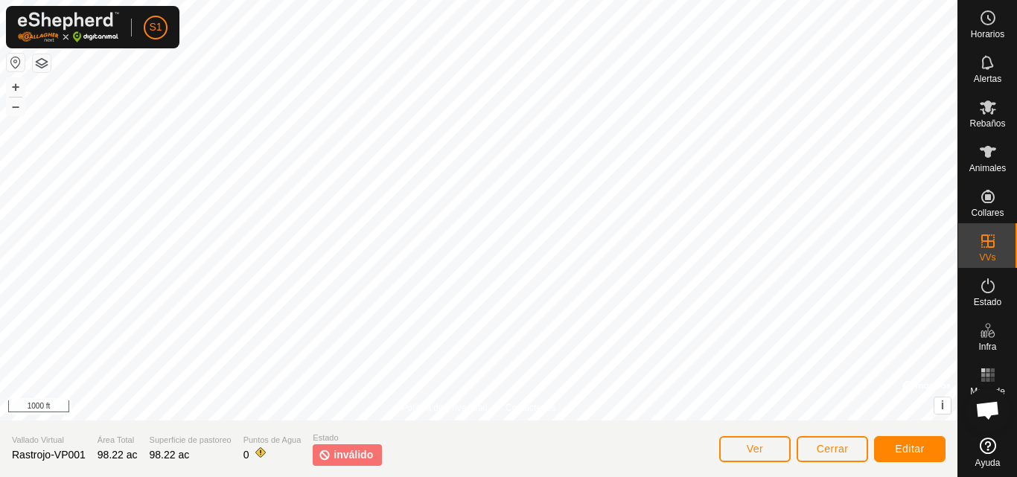
click at [334, 454] on span "inválido" at bounding box center [353, 456] width 39 height 16
click at [745, 450] on button "Ver" at bounding box center [754, 449] width 71 height 26
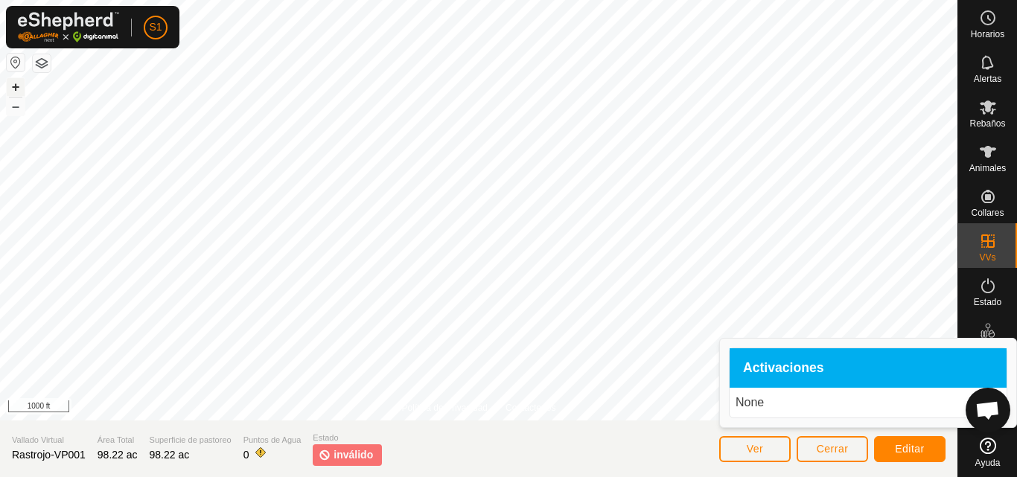
click at [19, 86] on button "+" at bounding box center [16, 87] width 18 height 18
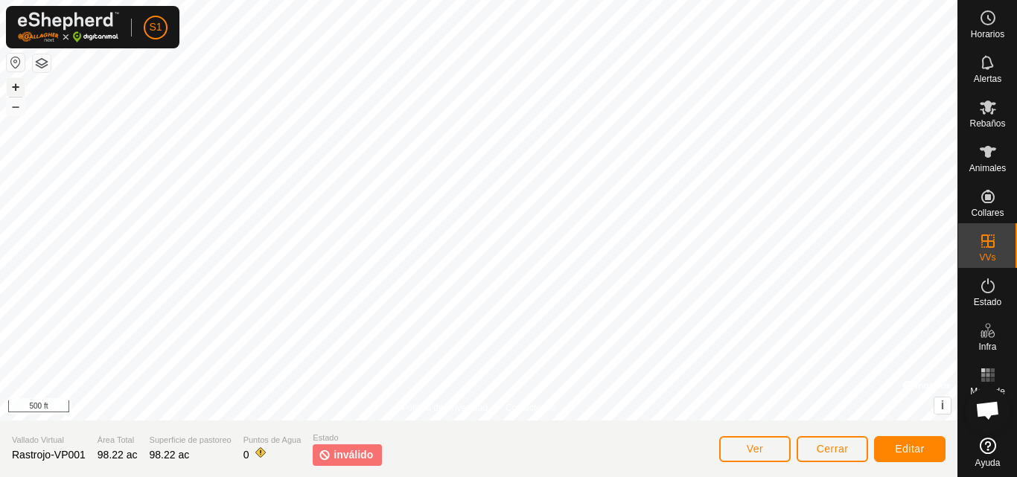
click at [16, 86] on button "+" at bounding box center [16, 87] width 18 height 18
click at [17, 89] on button "+" at bounding box center [16, 87] width 18 height 18
click at [19, 81] on button "+" at bounding box center [16, 87] width 18 height 18
click at [906, 449] on span "Editar" at bounding box center [910, 449] width 30 height 12
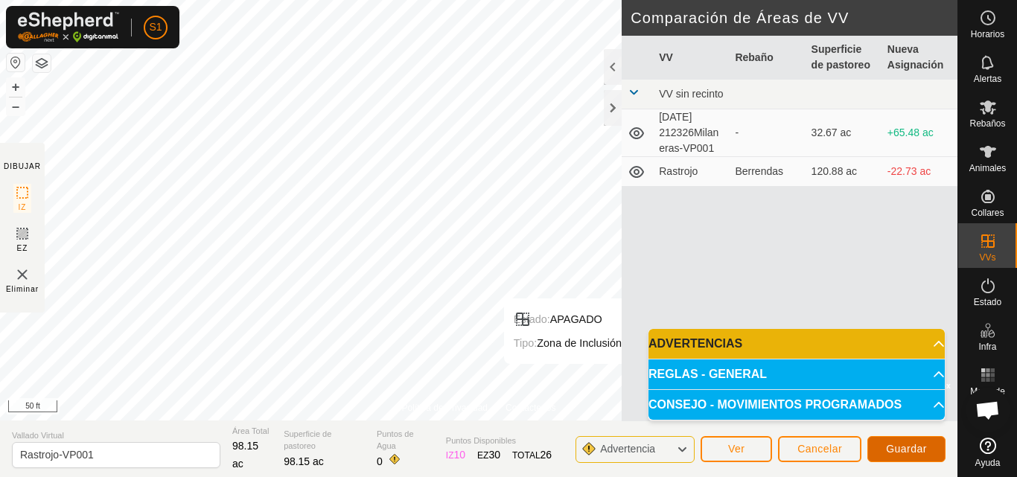
click at [903, 448] on span "Guardar" at bounding box center [906, 449] width 41 height 12
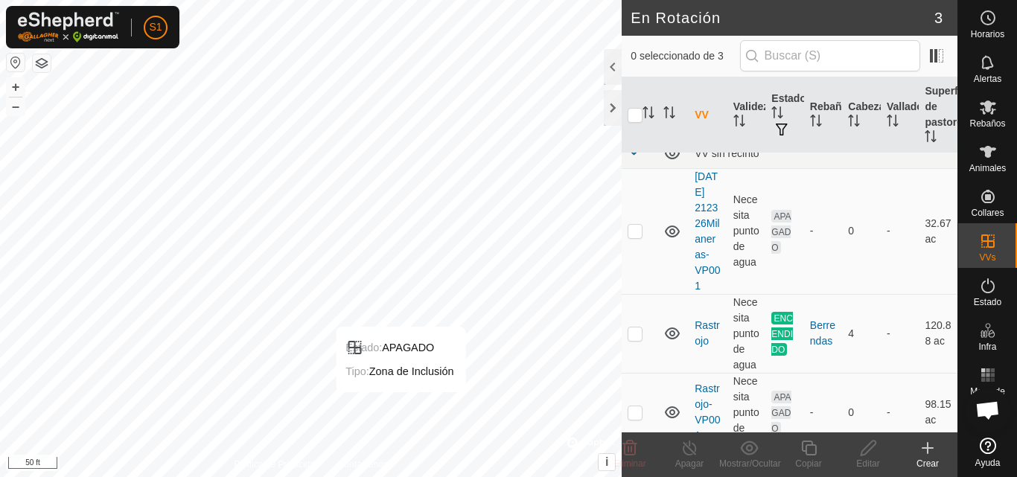
scroll to position [50, 0]
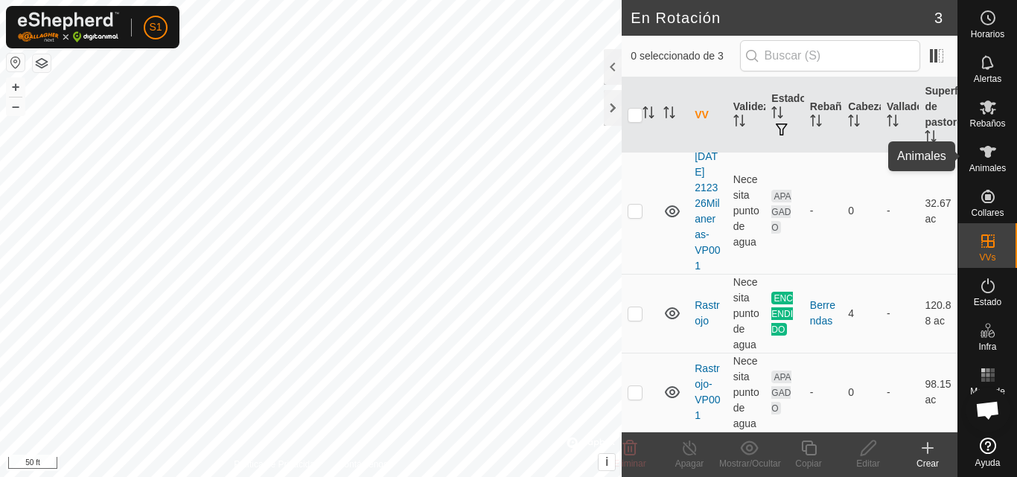
click at [987, 158] on icon at bounding box center [988, 152] width 18 height 18
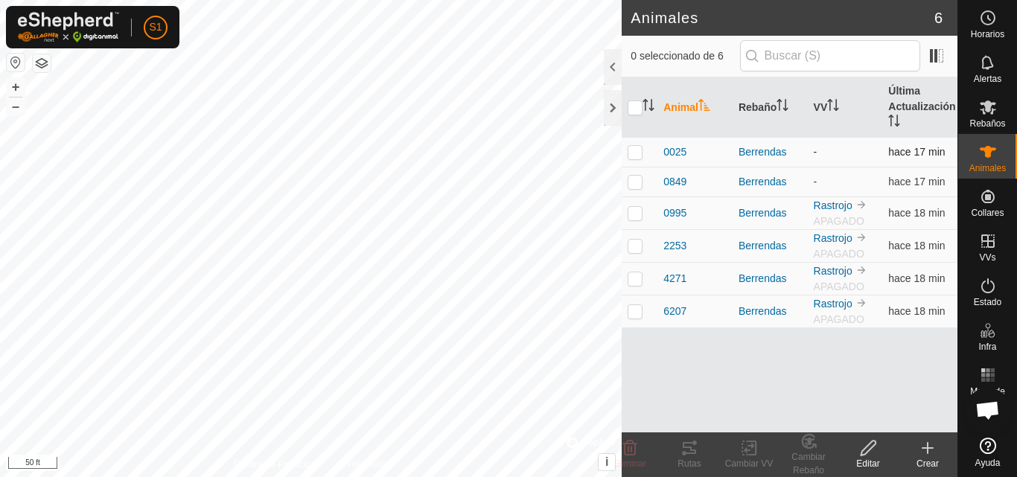
click at [631, 156] on p-checkbox at bounding box center [635, 152] width 15 height 12
checkbox input "true"
click at [635, 182] on p-checkbox at bounding box center [635, 182] width 15 height 12
checkbox input "true"
click at [637, 214] on p-checkbox at bounding box center [635, 213] width 15 height 12
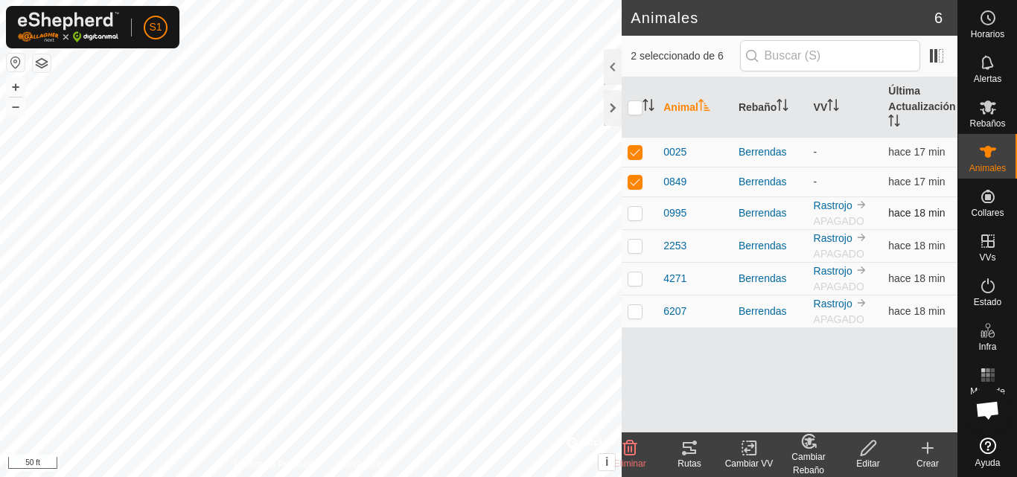
checkbox input "true"
drag, startPoint x: 635, startPoint y: 246, endPoint x: 637, endPoint y: 259, distance: 12.7
click at [635, 252] on td at bounding box center [640, 245] width 36 height 33
checkbox input "true"
click at [636, 280] on p-checkbox at bounding box center [635, 279] width 15 height 12
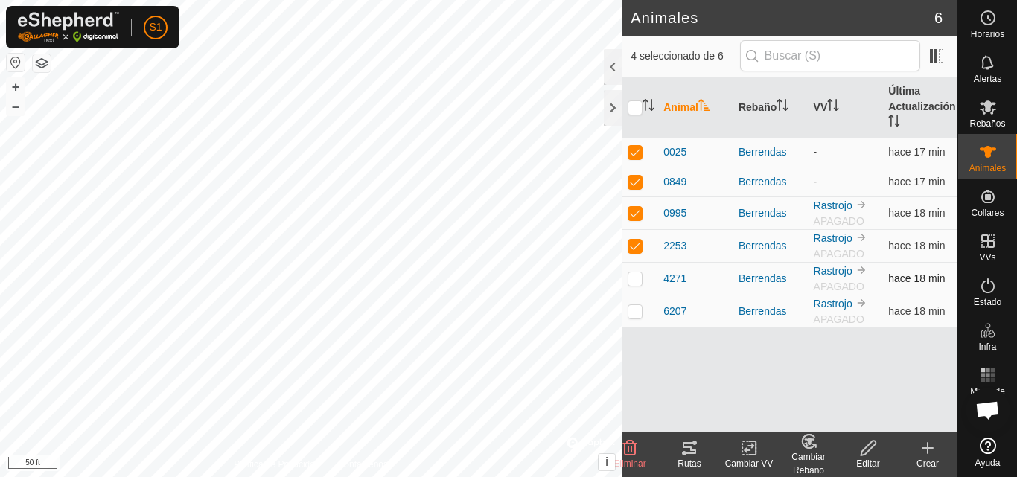
checkbox input "true"
click at [637, 314] on p-checkbox at bounding box center [635, 311] width 15 height 12
checkbox input "true"
click at [754, 458] on div "Cambiar VV" at bounding box center [749, 463] width 60 height 13
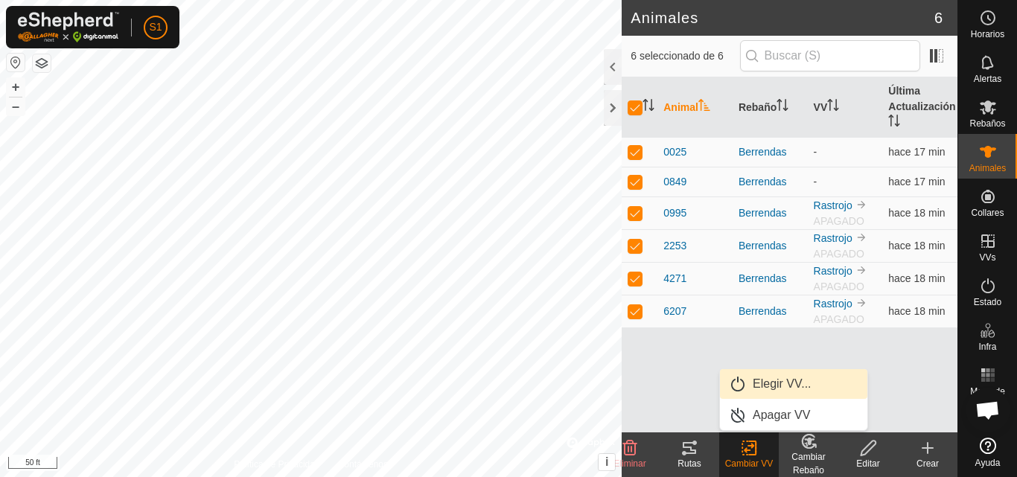
click at [768, 383] on link "Elegir VV..." at bounding box center [793, 384] width 147 height 30
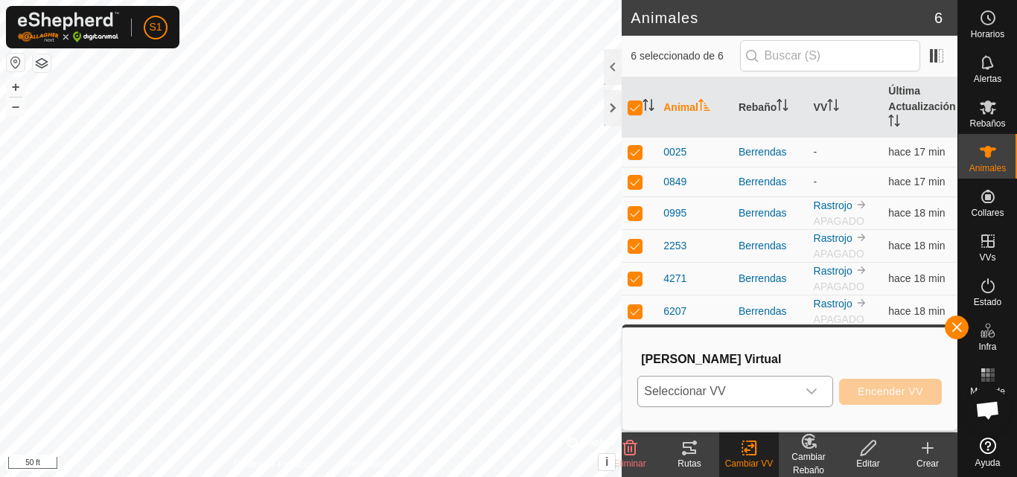
click at [814, 392] on icon "dropdown trigger" at bounding box center [811, 392] width 10 height 6
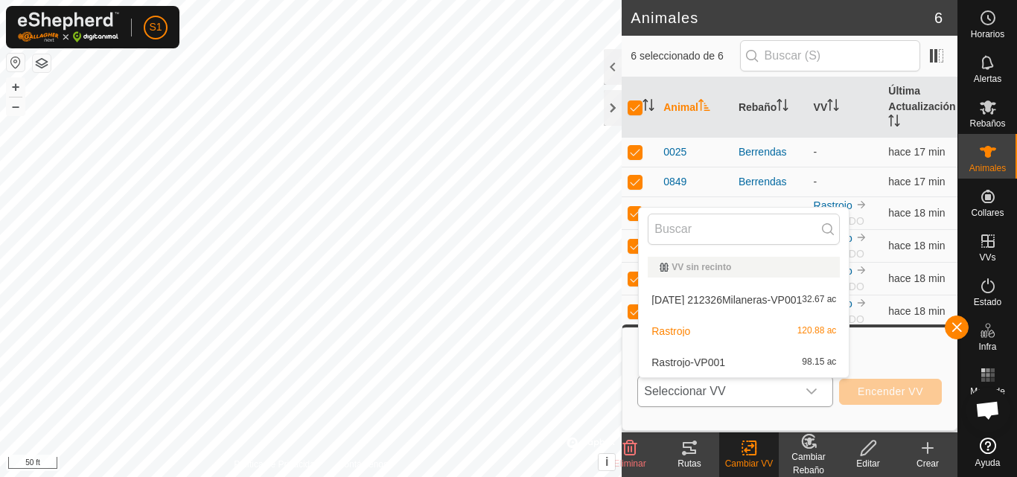
click at [761, 371] on li "Rastrojo-VP001 98.15 ac" at bounding box center [744, 363] width 210 height 30
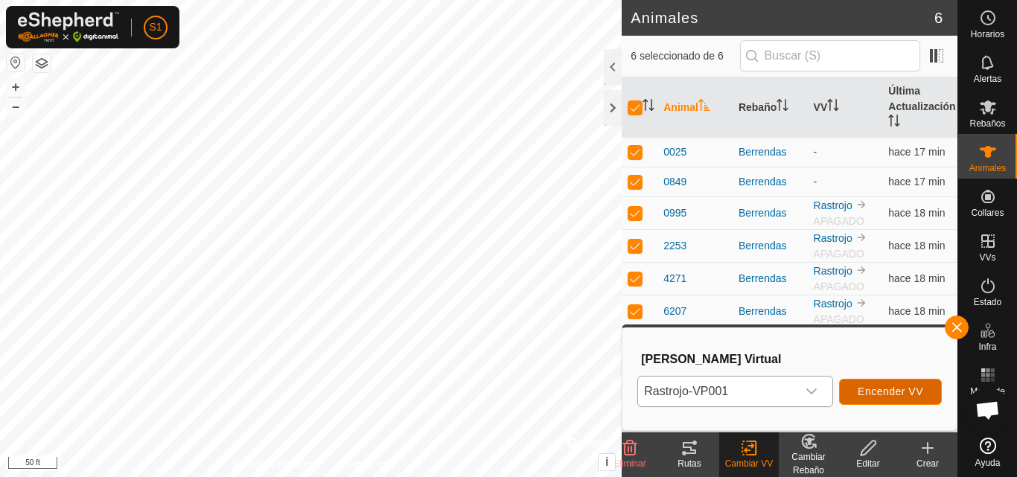
click at [909, 393] on span "Encender VV" at bounding box center [891, 392] width 66 height 12
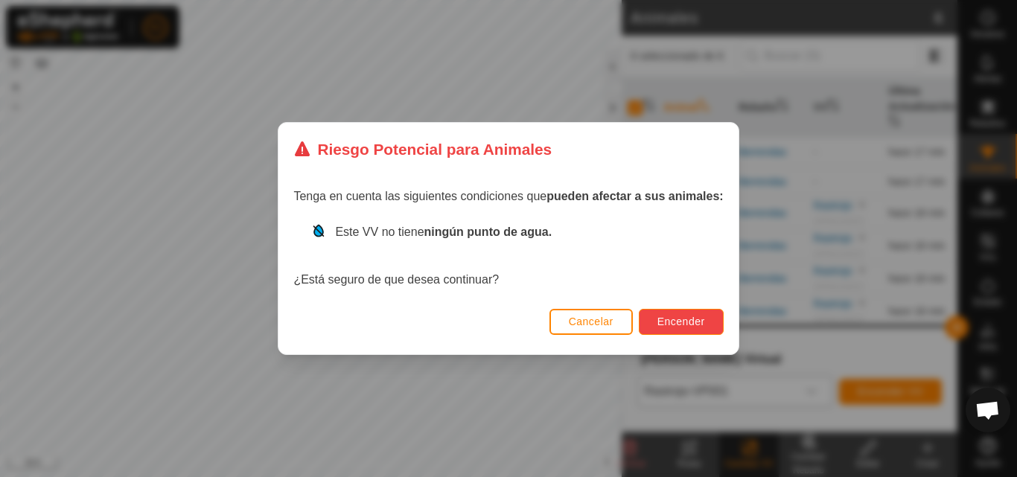
click at [681, 319] on span "Encender" at bounding box center [682, 322] width 48 height 12
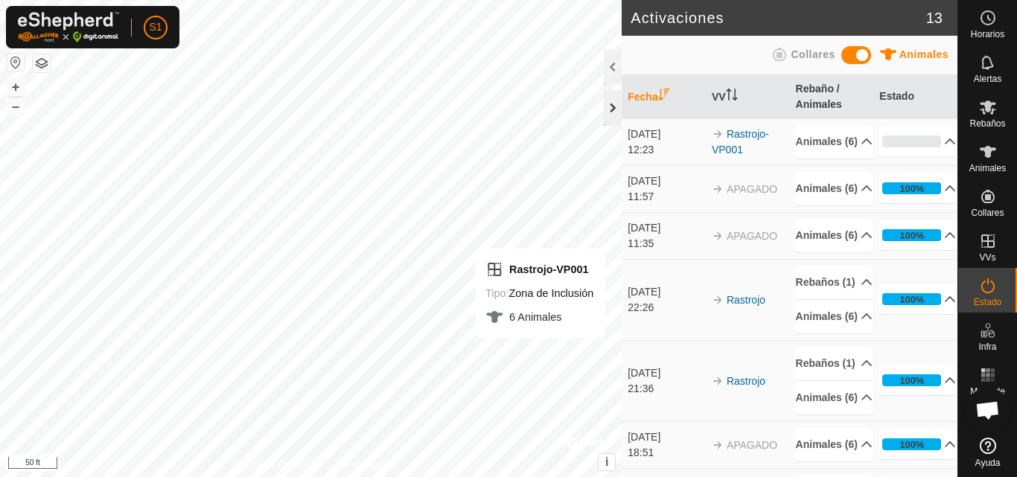
click at [616, 109] on div at bounding box center [613, 108] width 18 height 36
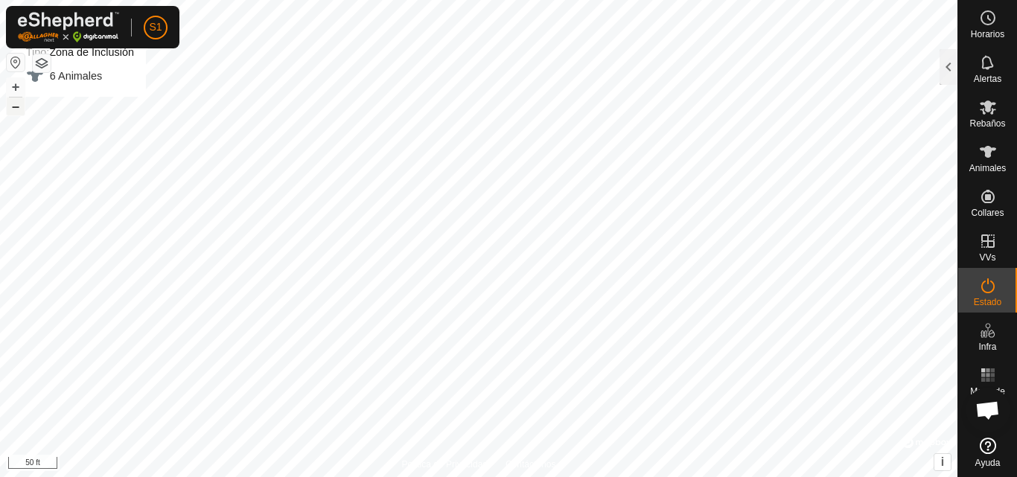
click at [13, 112] on button "–" at bounding box center [16, 107] width 18 height 18
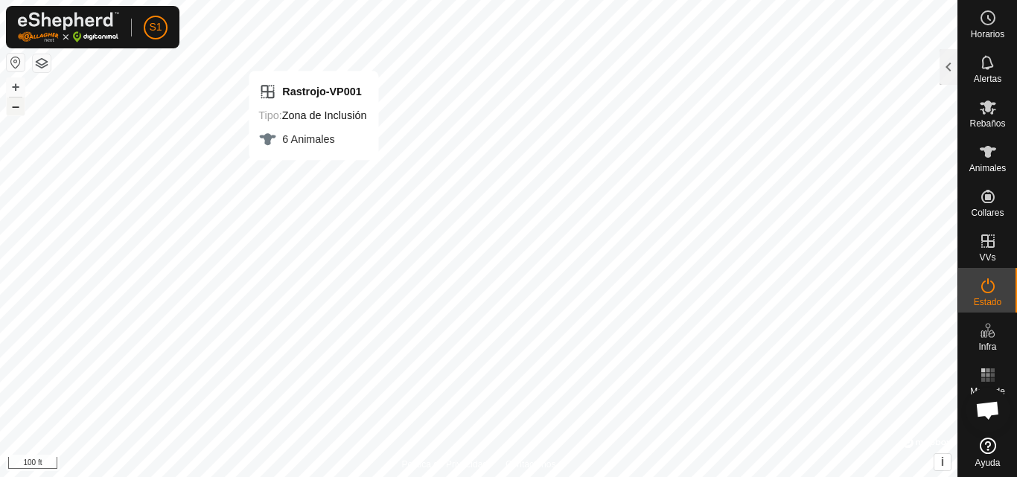
click at [13, 112] on button "–" at bounding box center [16, 107] width 18 height 18
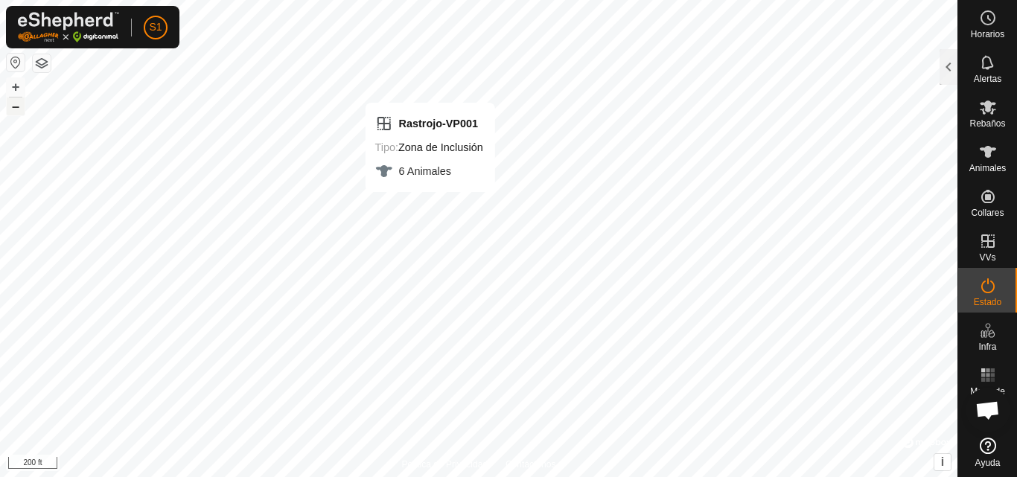
click at [13, 112] on button "–" at bounding box center [16, 107] width 18 height 18
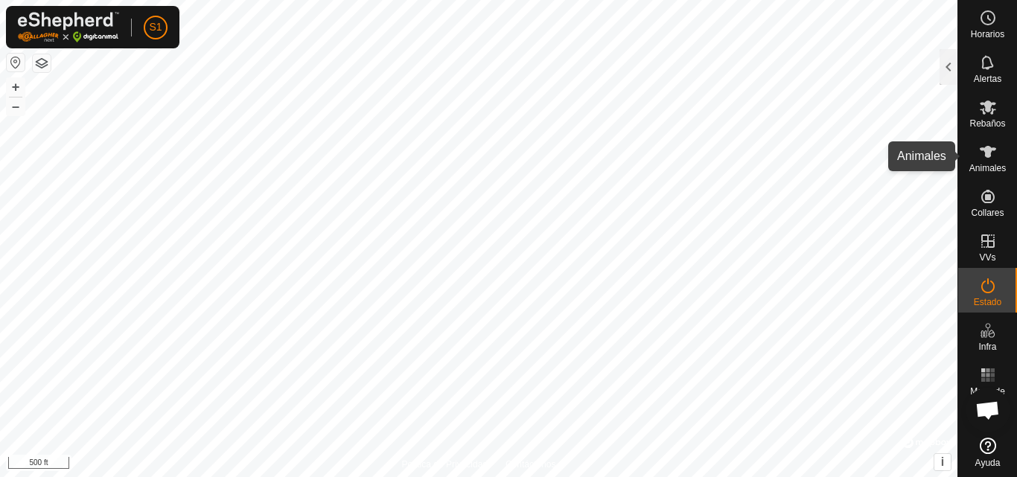
click at [984, 155] on icon at bounding box center [988, 152] width 18 height 18
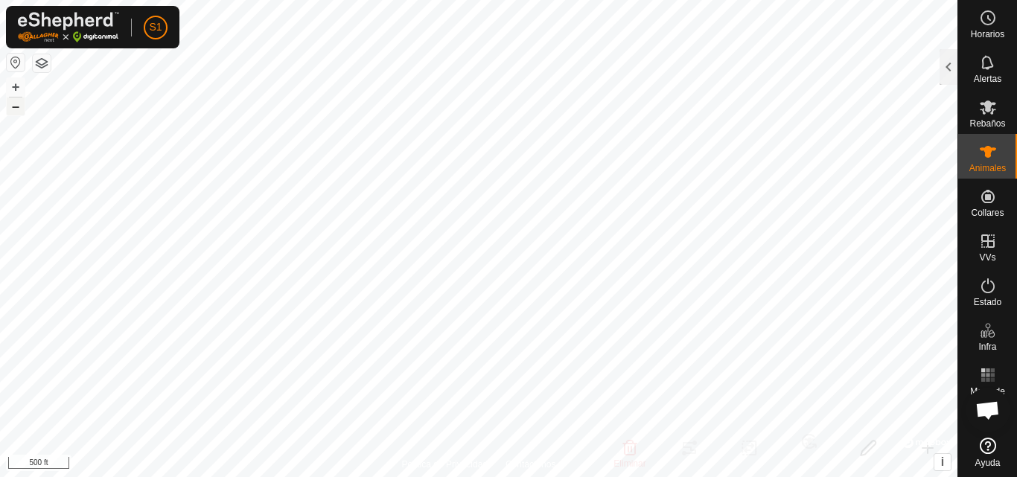
click at [22, 111] on button "–" at bounding box center [16, 107] width 18 height 18
click at [19, 92] on button "+" at bounding box center [16, 87] width 18 height 18
click at [19, 89] on button "+" at bounding box center [16, 87] width 18 height 18
click at [14, 89] on button "+" at bounding box center [16, 87] width 18 height 18
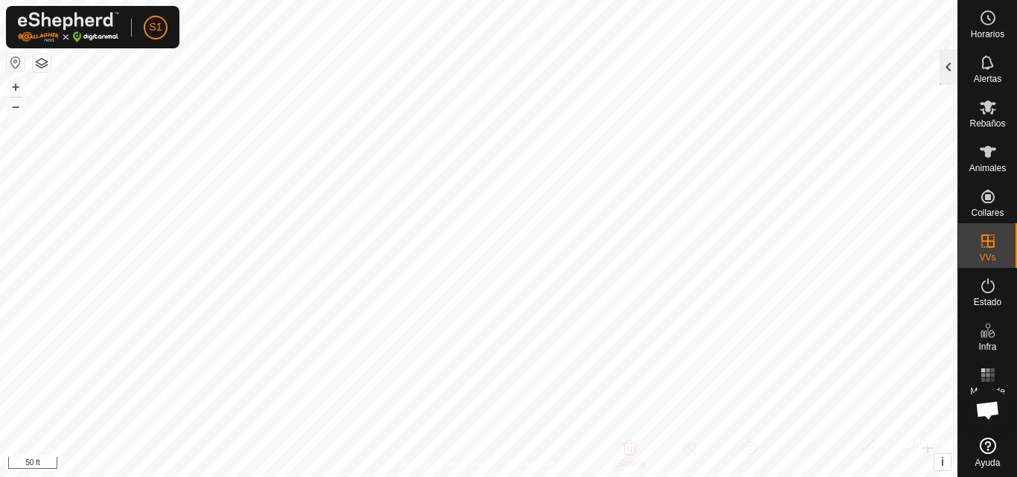
click at [946, 69] on div at bounding box center [949, 67] width 18 height 36
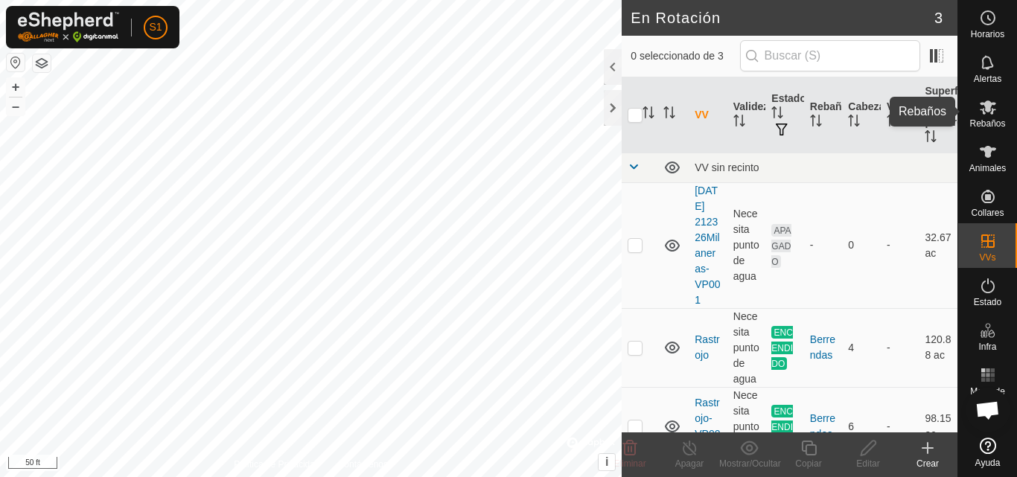
click at [984, 108] on icon at bounding box center [988, 107] width 18 height 18
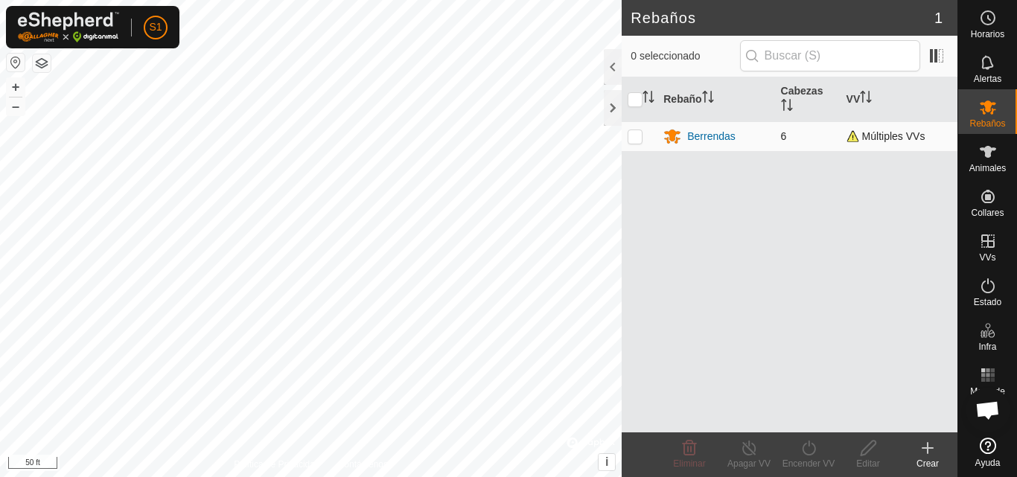
click at [636, 141] on p-checkbox at bounding box center [635, 136] width 15 height 12
checkbox input "true"
click at [806, 451] on icon at bounding box center [809, 448] width 19 height 18
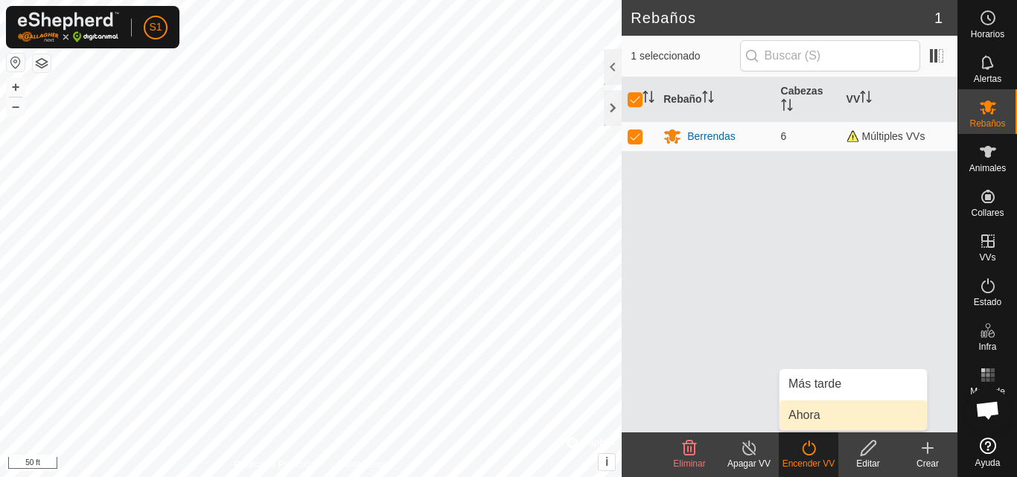
click at [808, 414] on link "Ahora" at bounding box center [853, 416] width 147 height 30
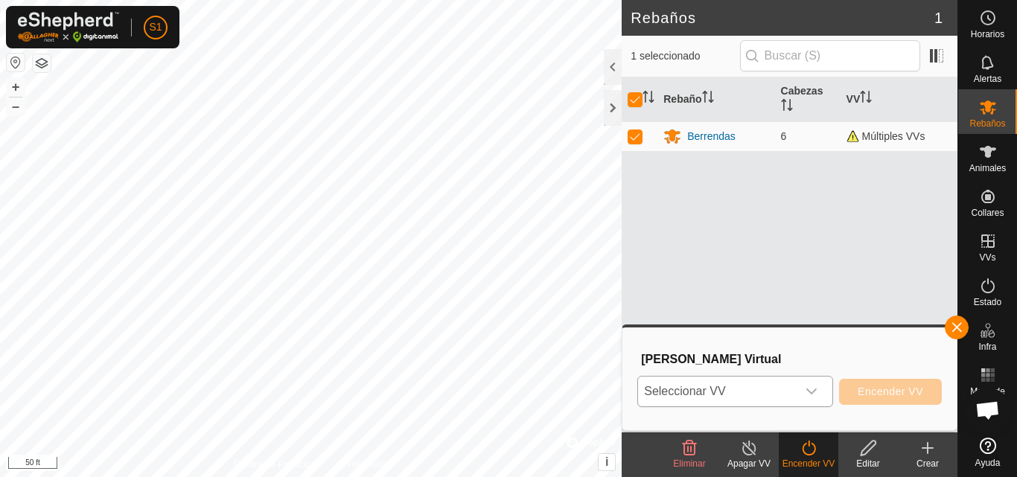
click at [816, 392] on icon "dropdown trigger" at bounding box center [812, 392] width 12 height 12
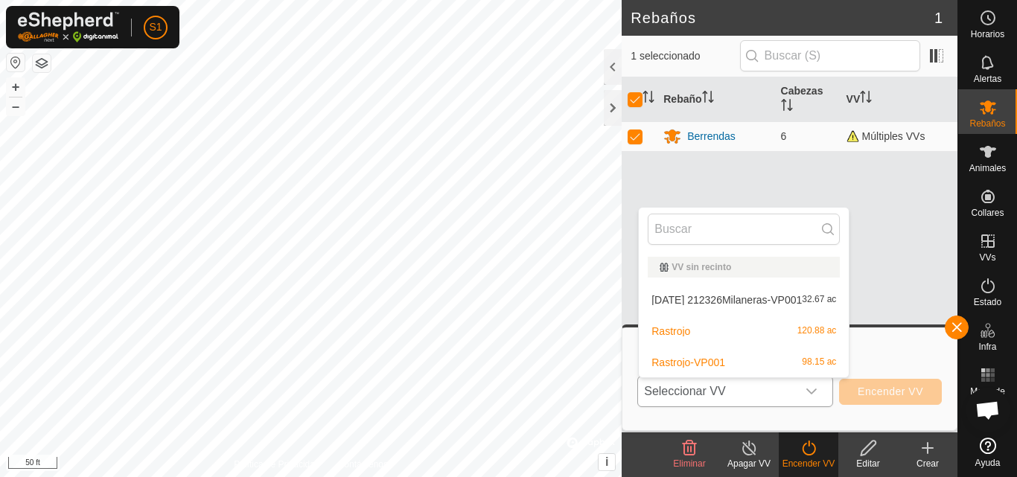
click at [767, 365] on li "Rastrojo-VP001 98.15 ac" at bounding box center [744, 363] width 210 height 30
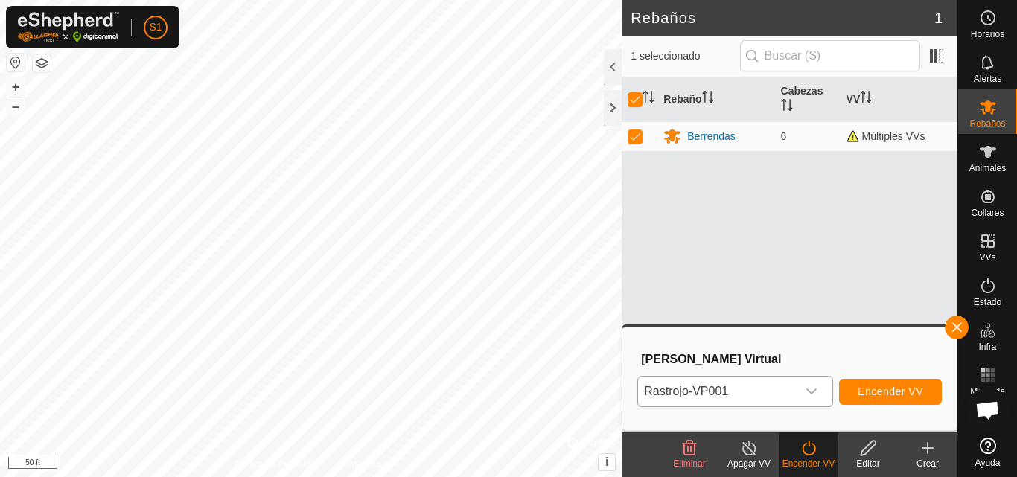
click at [821, 393] on div "dropdown trigger" at bounding box center [812, 392] width 30 height 30
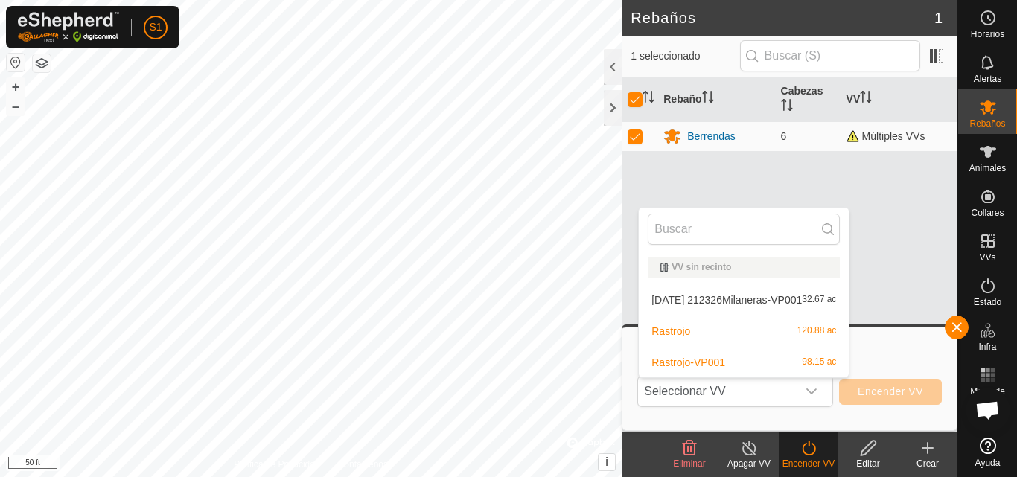
click at [734, 326] on li "Rastrojo 120.88 ac" at bounding box center [744, 331] width 210 height 30
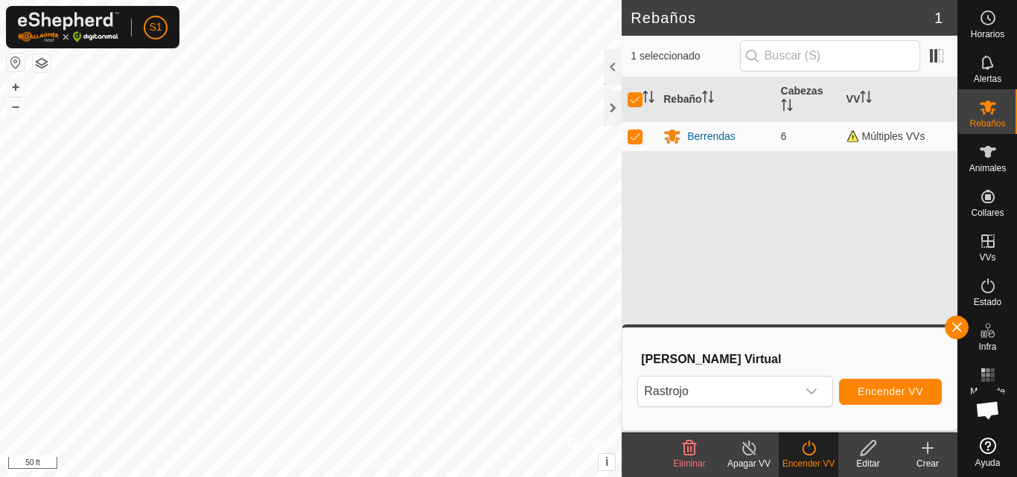
click at [750, 454] on icon at bounding box center [749, 448] width 19 height 18
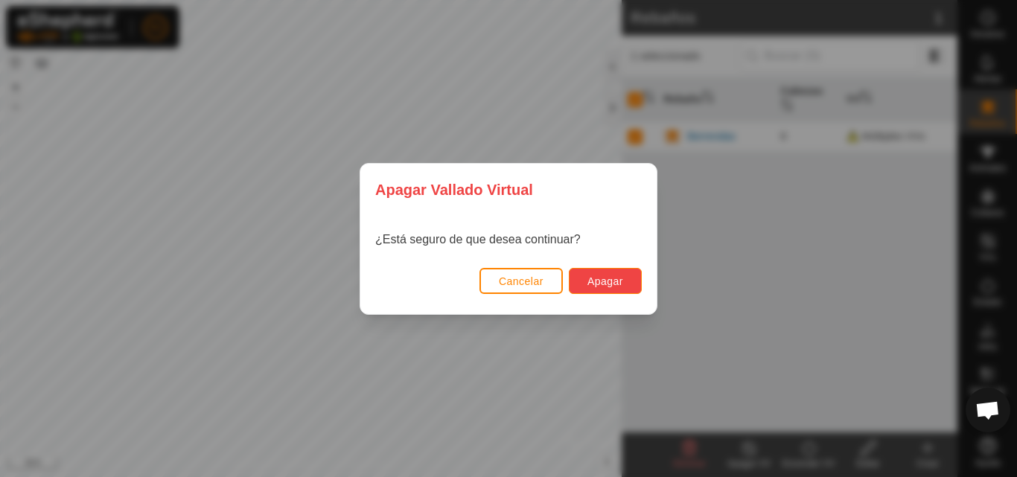
click at [605, 286] on span "Apagar" at bounding box center [606, 282] width 36 height 12
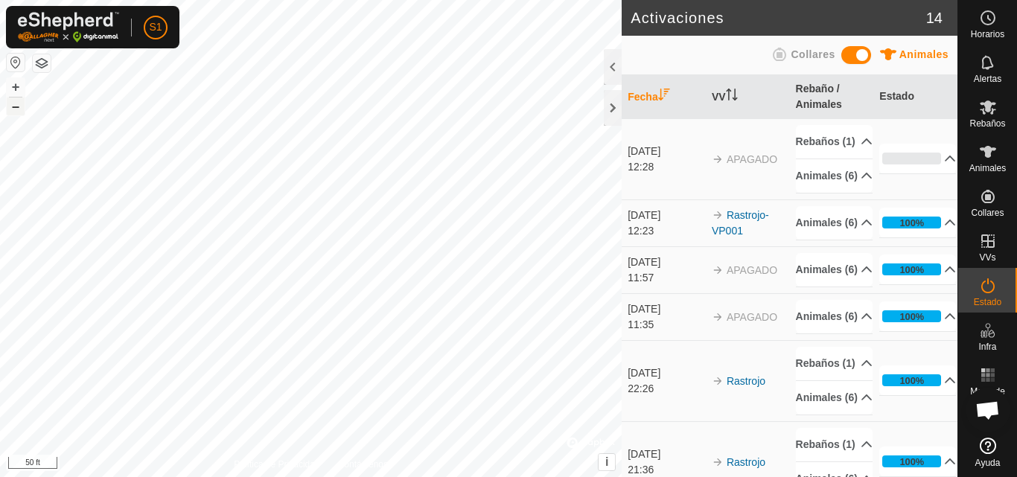
click at [15, 109] on button "–" at bounding box center [16, 107] width 18 height 18
click at [16, 108] on button "–" at bounding box center [16, 107] width 18 height 18
click at [610, 76] on div at bounding box center [613, 67] width 18 height 36
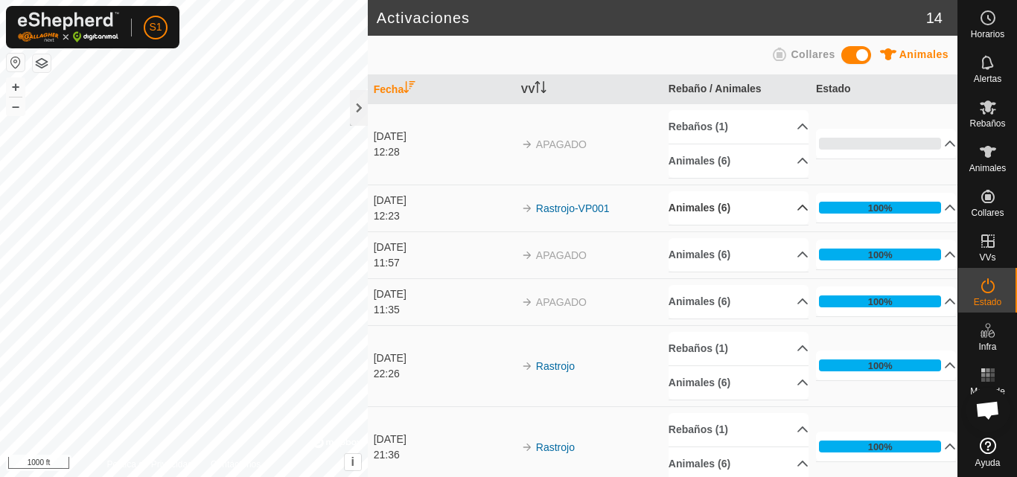
click at [786, 209] on p-accordion-header "Animales (6)" at bounding box center [739, 208] width 140 height 34
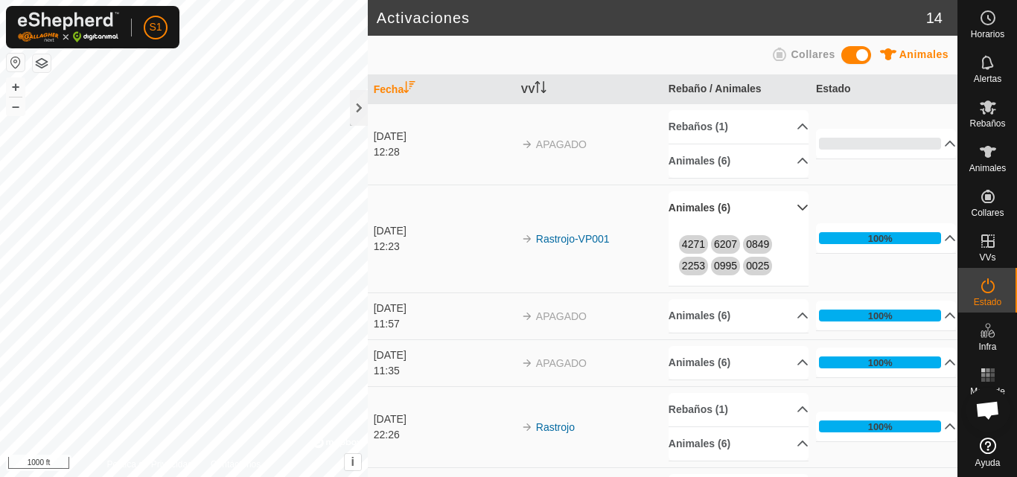
click at [786, 209] on p-accordion-header "Animales (6)" at bounding box center [739, 208] width 140 height 34
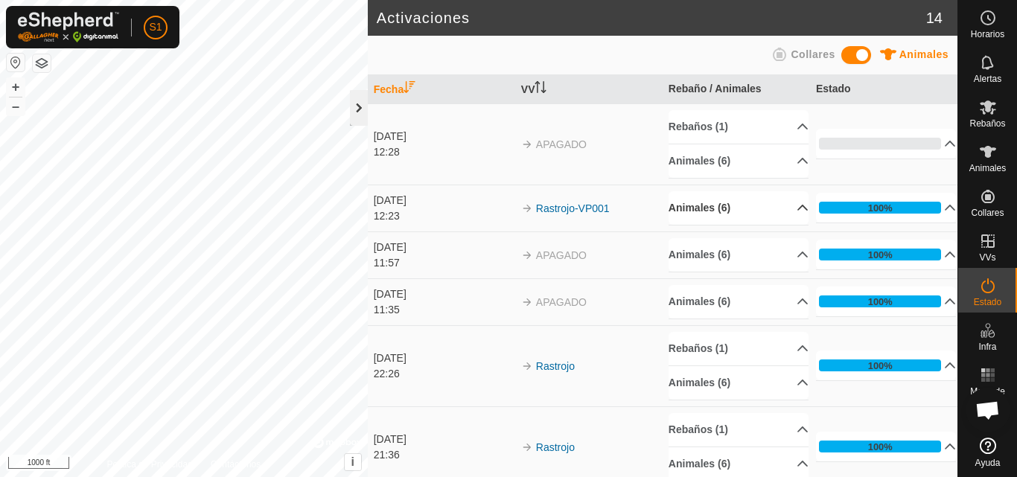
click at [362, 112] on div at bounding box center [359, 108] width 18 height 36
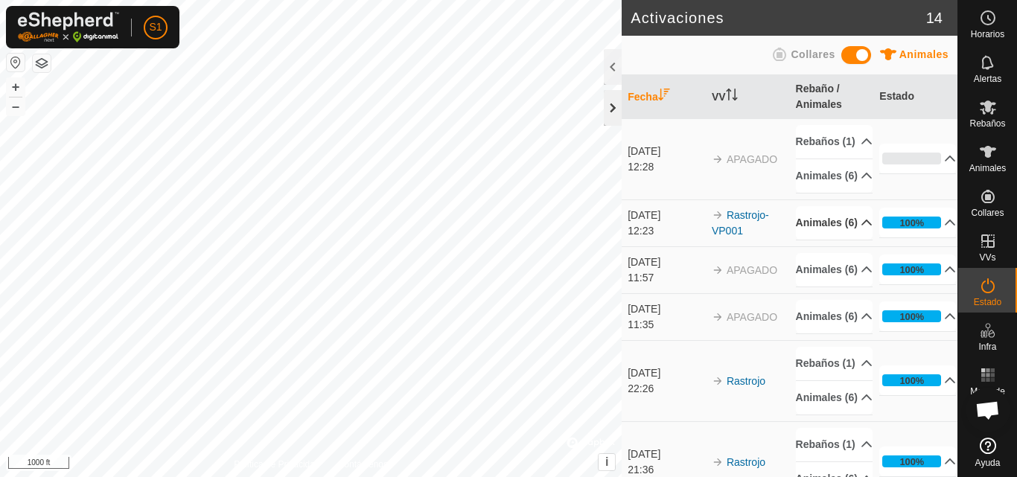
click at [614, 101] on div at bounding box center [613, 108] width 18 height 36
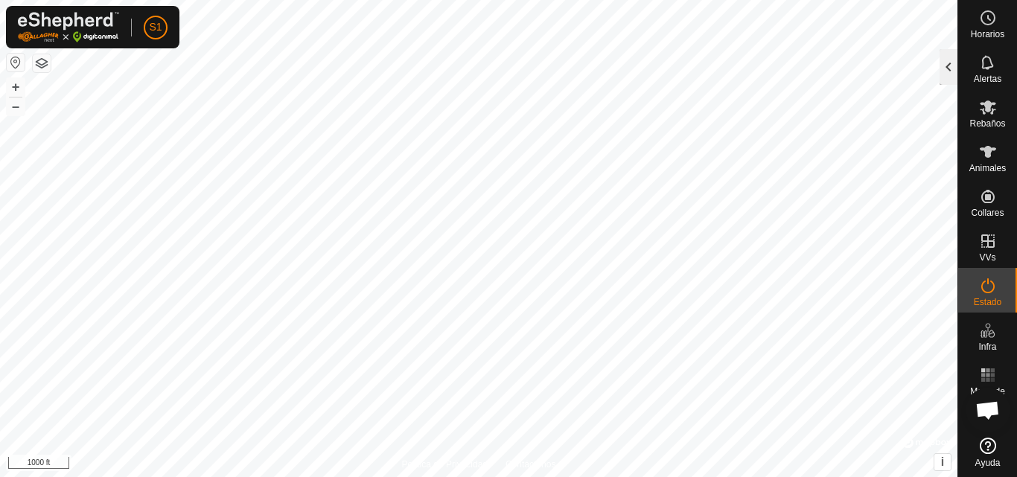
click at [948, 74] on div at bounding box center [949, 67] width 18 height 36
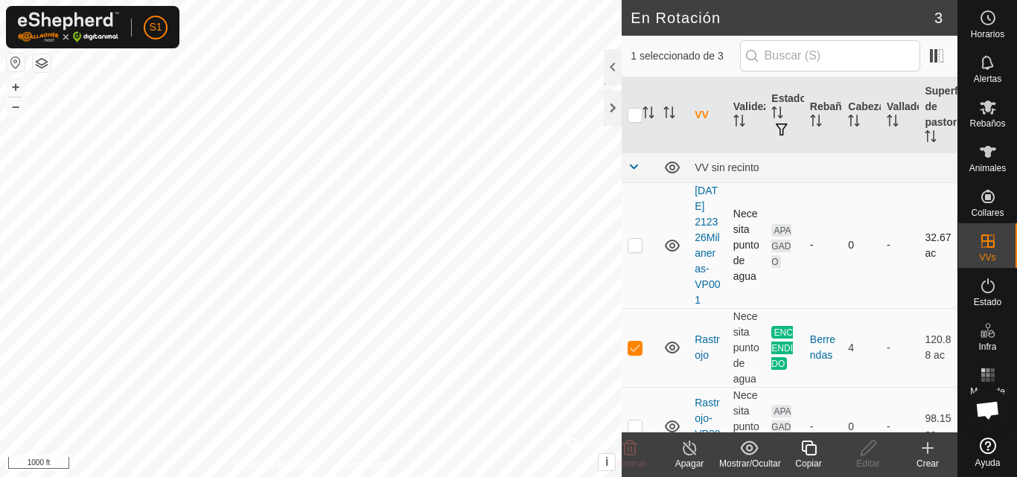
click at [634, 262] on td at bounding box center [640, 245] width 36 height 126
checkbox input "true"
click at [634, 354] on p-checkbox at bounding box center [635, 348] width 15 height 12
checkbox input "false"
click at [635, 251] on p-checkbox at bounding box center [635, 245] width 15 height 12
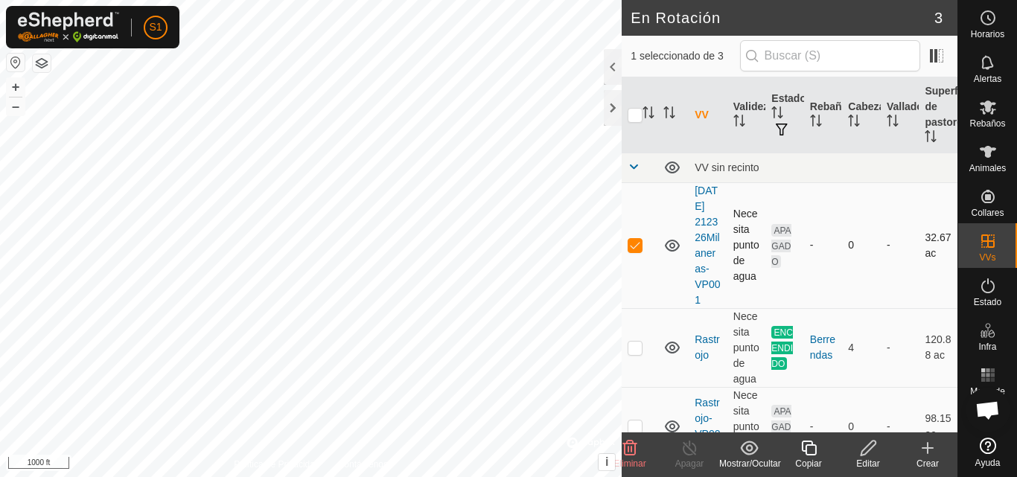
checkbox input "false"
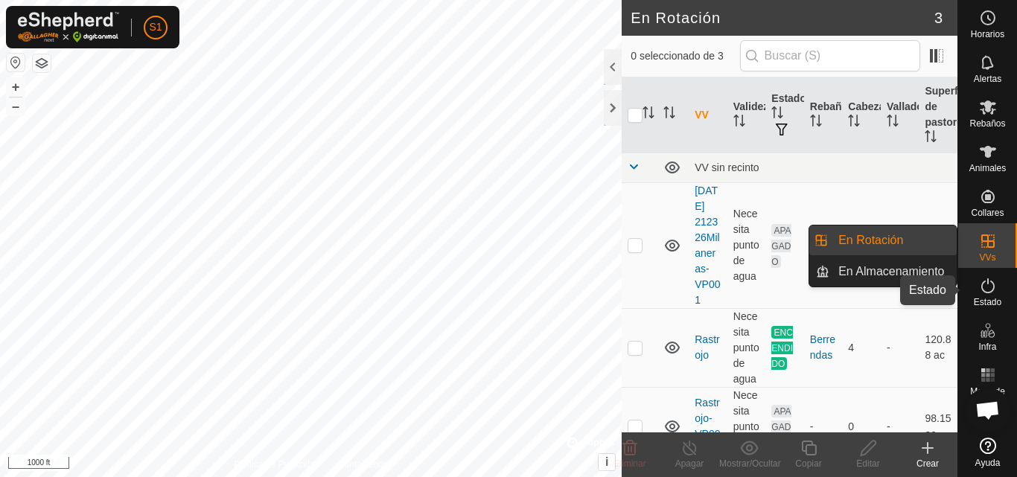
click at [991, 291] on icon at bounding box center [987, 286] width 13 height 15
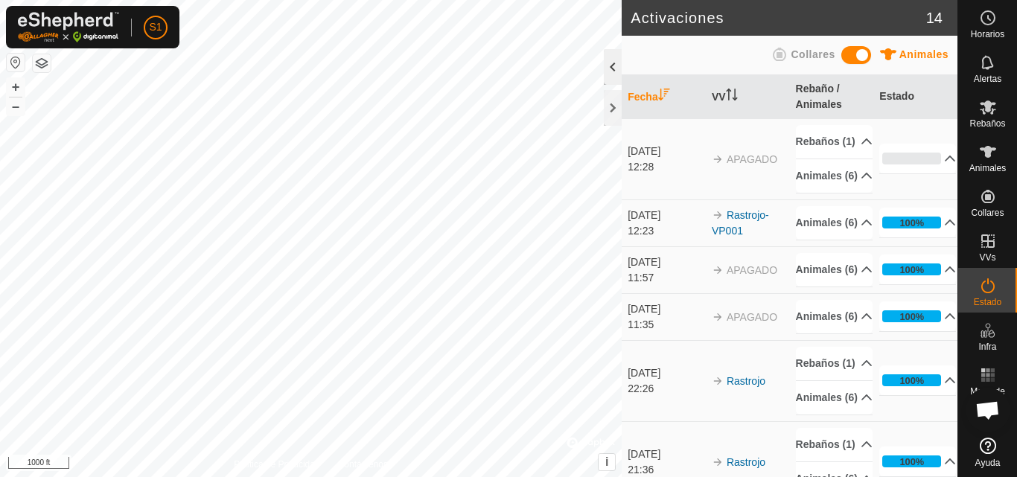
click at [610, 67] on div at bounding box center [613, 67] width 18 height 36
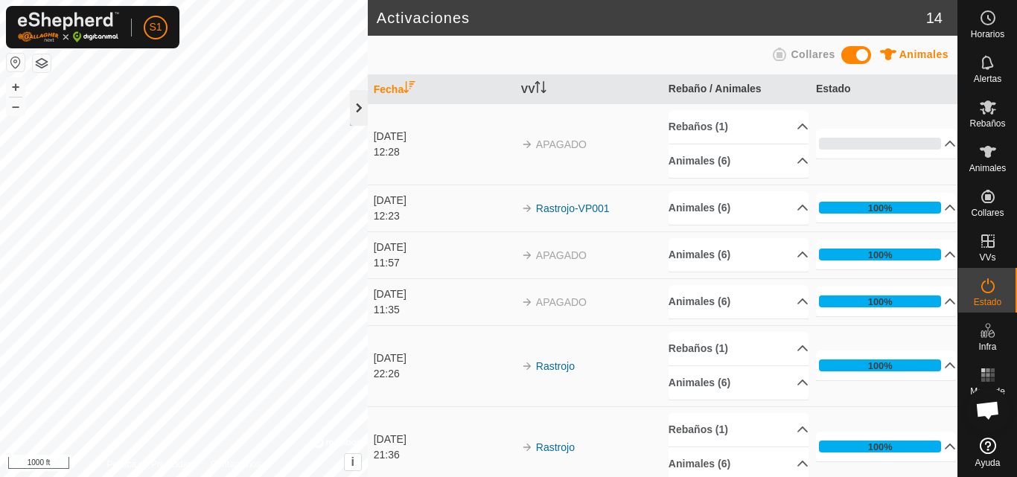
click at [361, 112] on div at bounding box center [359, 108] width 18 height 36
